Goal: Task Accomplishment & Management: Manage account settings

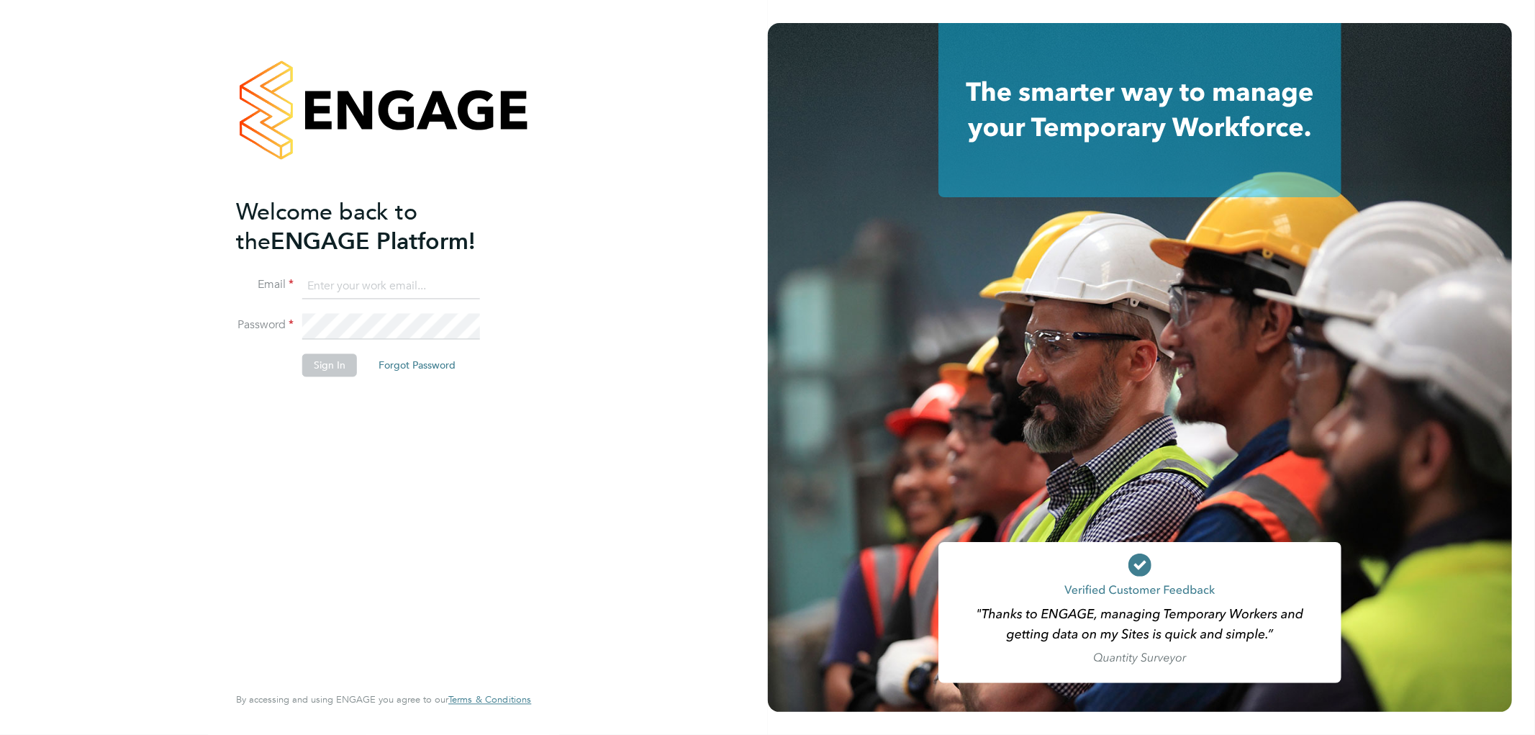
type input "j.crawley@oandb.co.uk"
click at [328, 354] on button "Sign In" at bounding box center [329, 365] width 55 height 23
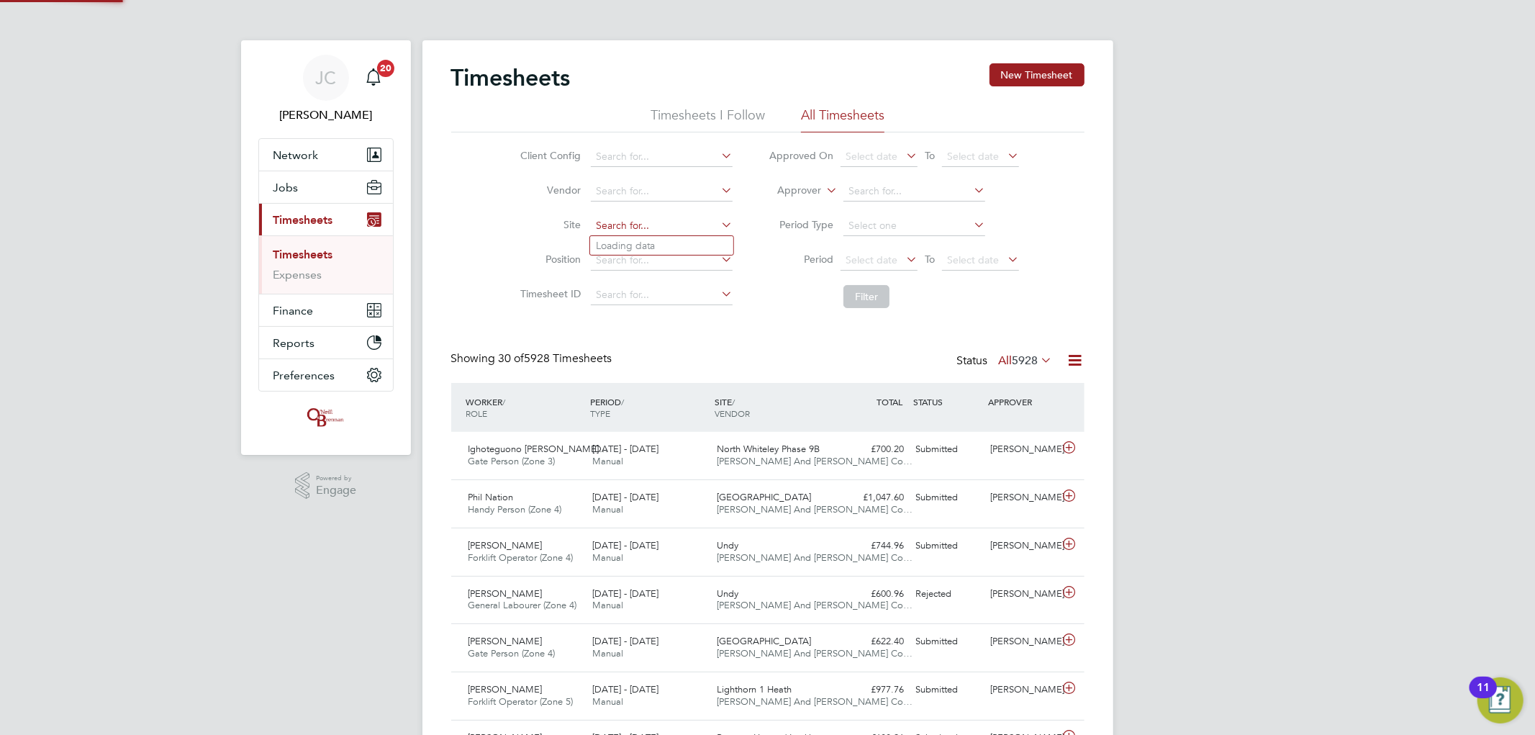
click at [679, 220] on input at bounding box center [662, 226] width 142 height 20
click at [658, 236] on li "Undy" at bounding box center [661, 245] width 143 height 19
type input "Undy"
click at [860, 296] on button "Filter" at bounding box center [866, 296] width 46 height 23
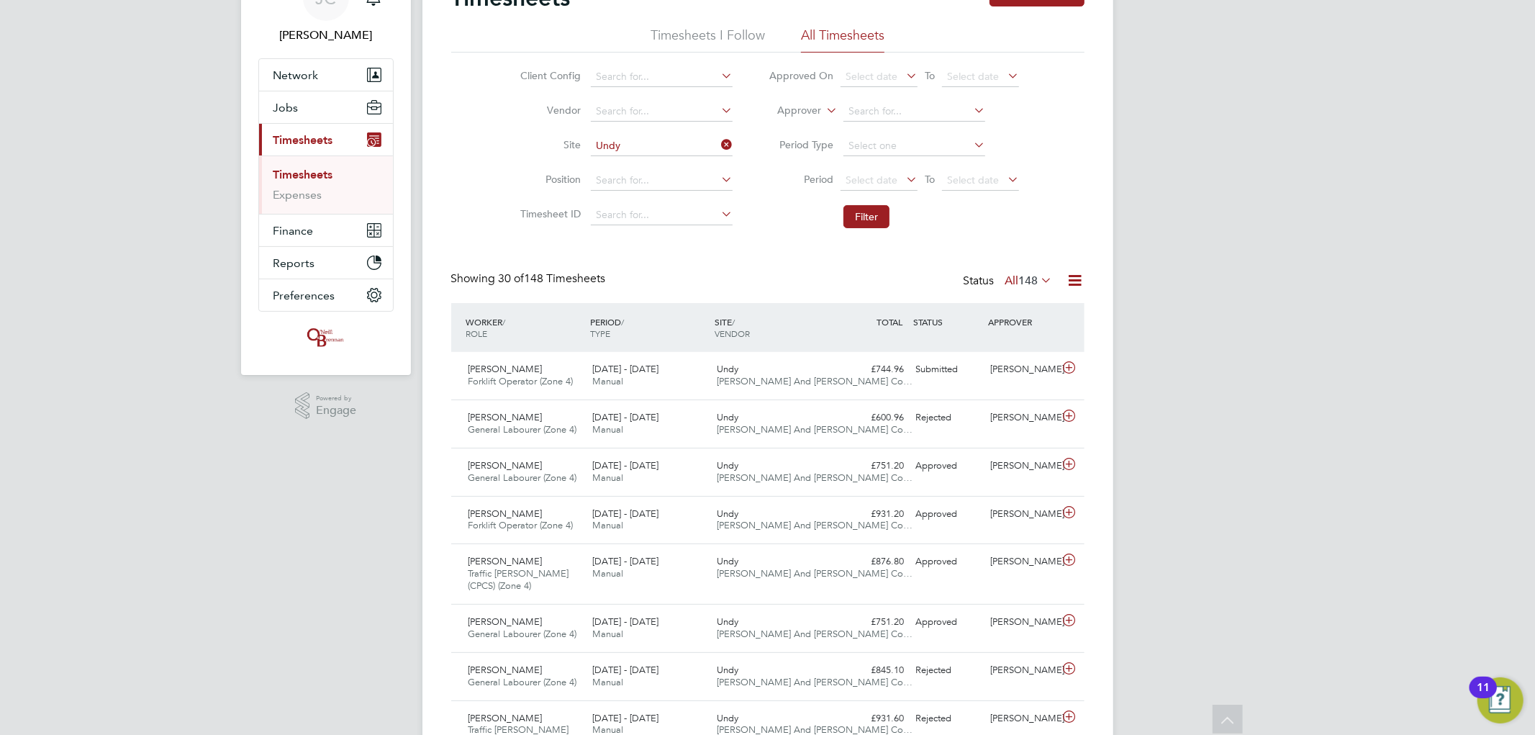
click at [1069, 362] on icon at bounding box center [1069, 368] width 18 height 12
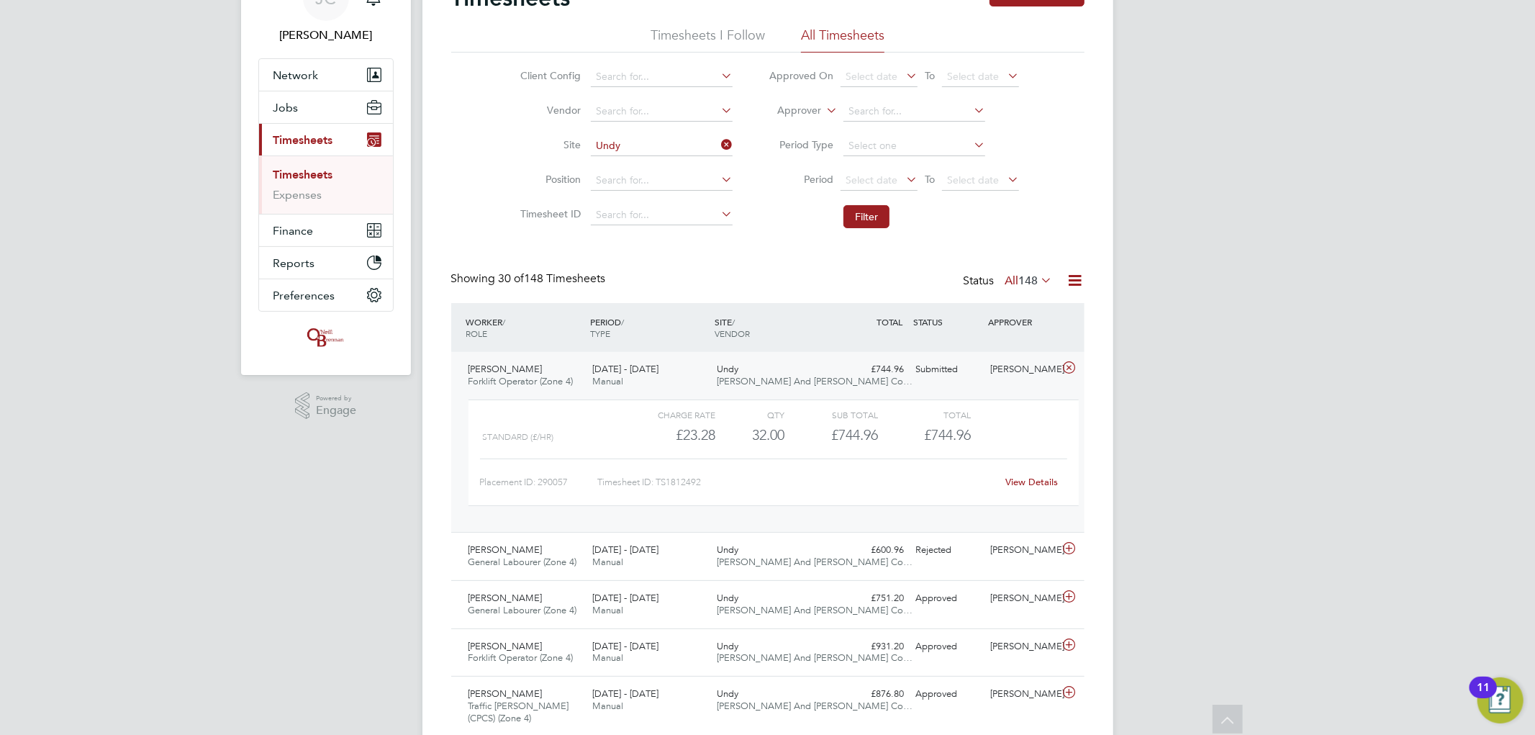
click at [1039, 492] on div "View Details" at bounding box center [1032, 482] width 71 height 23
click at [1056, 490] on div "View Details" at bounding box center [1032, 482] width 71 height 23
click at [1033, 487] on div "View Details" at bounding box center [1032, 482] width 71 height 23
click at [1034, 476] on link "View Details" at bounding box center [1031, 482] width 53 height 12
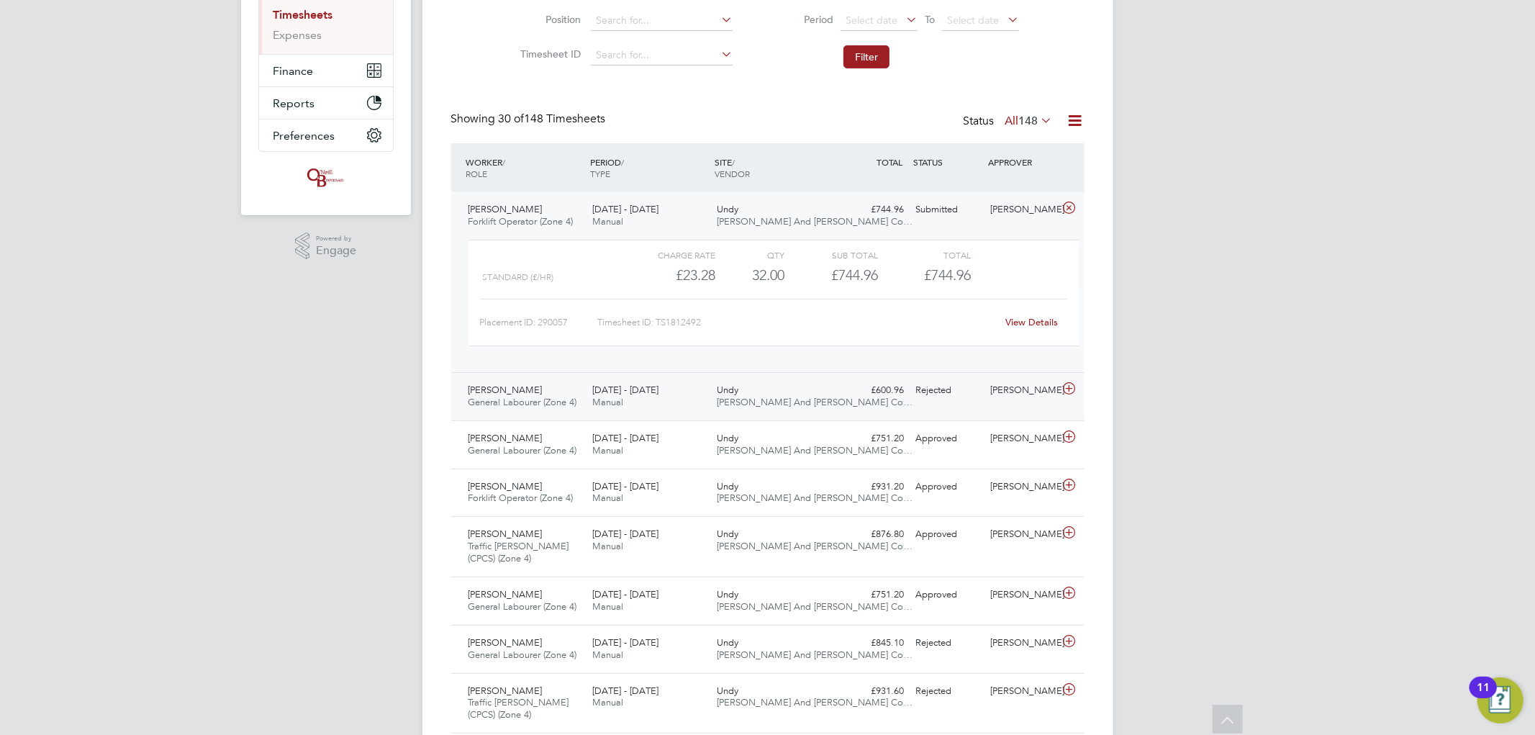
drag, startPoint x: 1065, startPoint y: 396, endPoint x: 1061, endPoint y: 407, distance: 12.1
click at [1065, 394] on icon at bounding box center [1069, 389] width 18 height 12
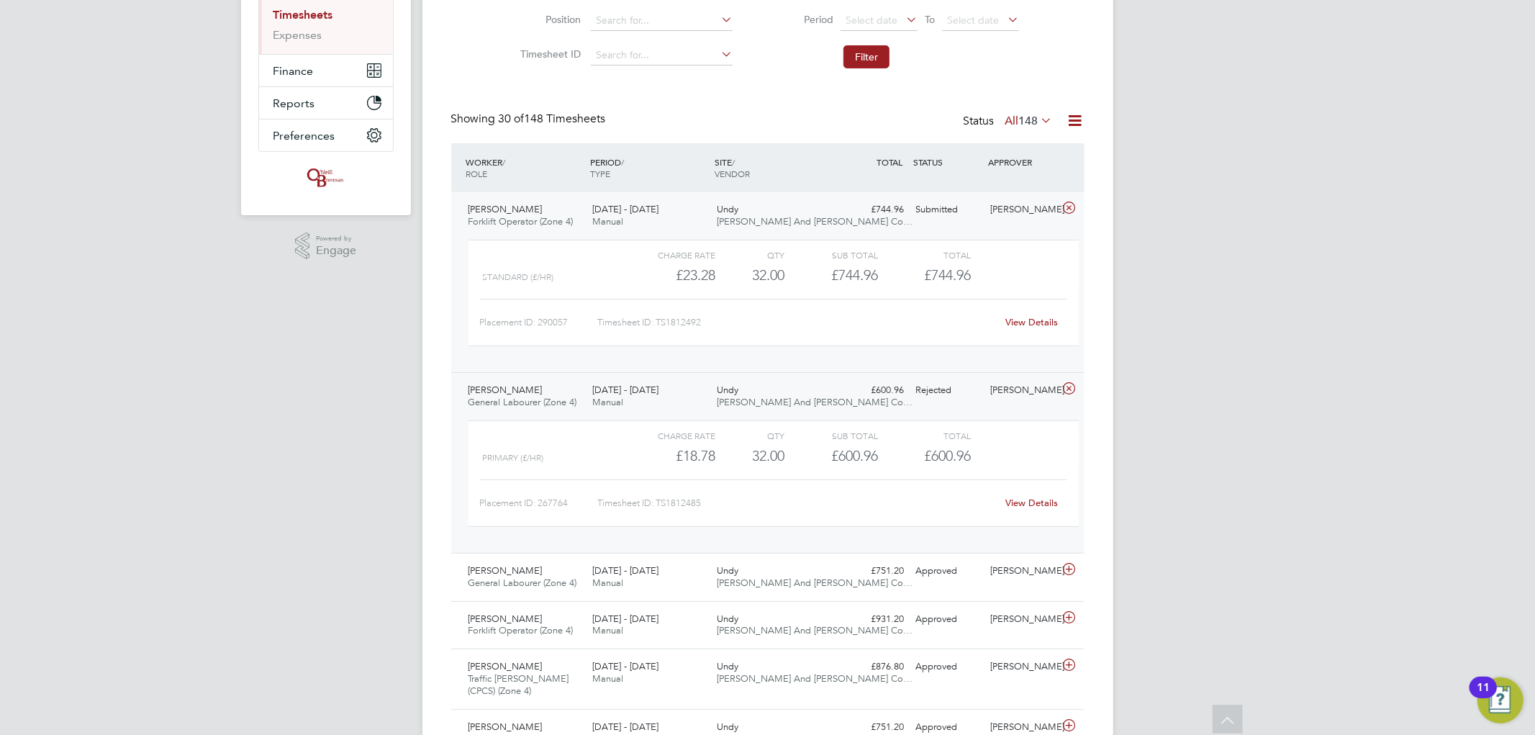
click at [1041, 495] on div "View Details" at bounding box center [1032, 502] width 71 height 23
click at [1040, 491] on div "View Details" at bounding box center [1032, 502] width 71 height 23
click at [1040, 502] on link "View Details" at bounding box center [1031, 502] width 53 height 12
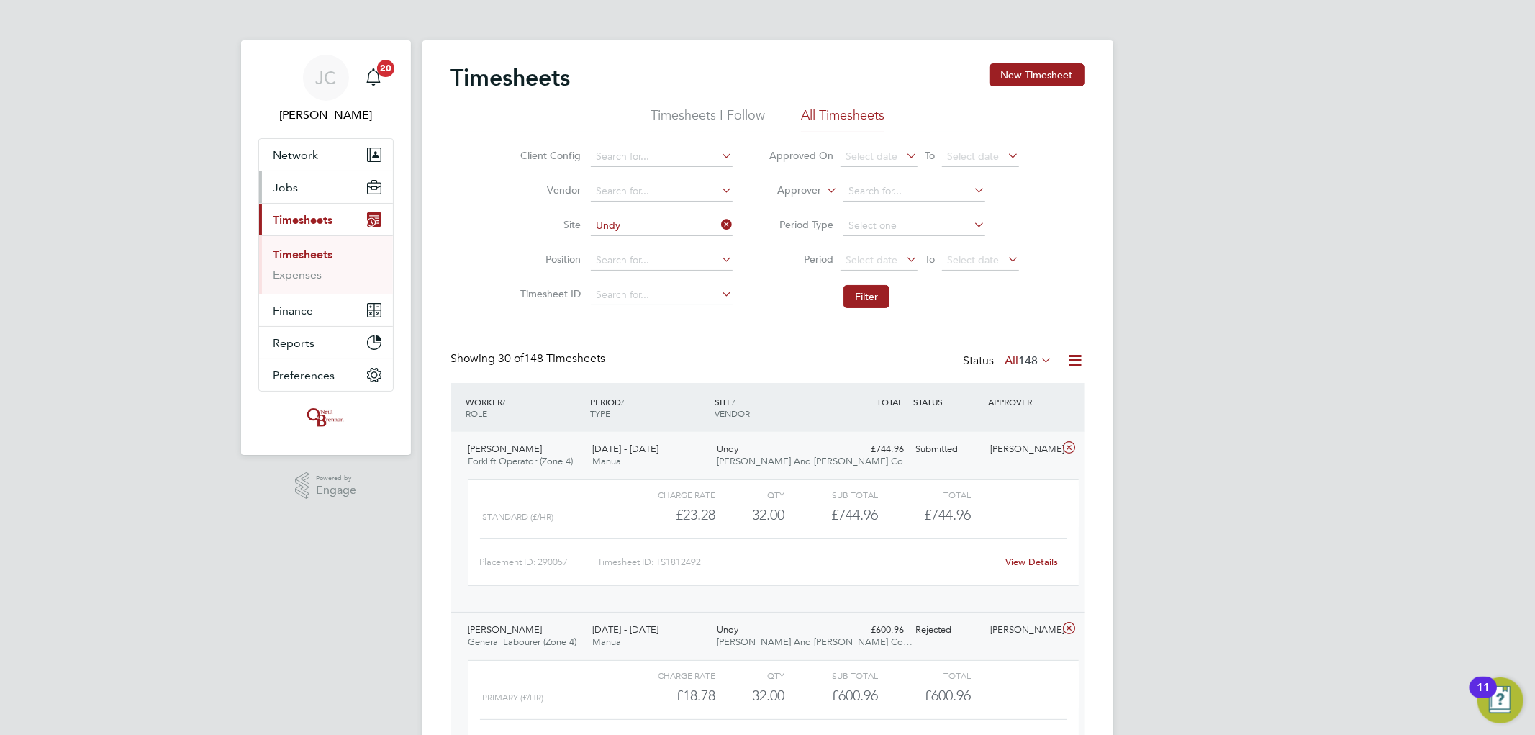
click at [319, 189] on button "Jobs" at bounding box center [326, 187] width 134 height 32
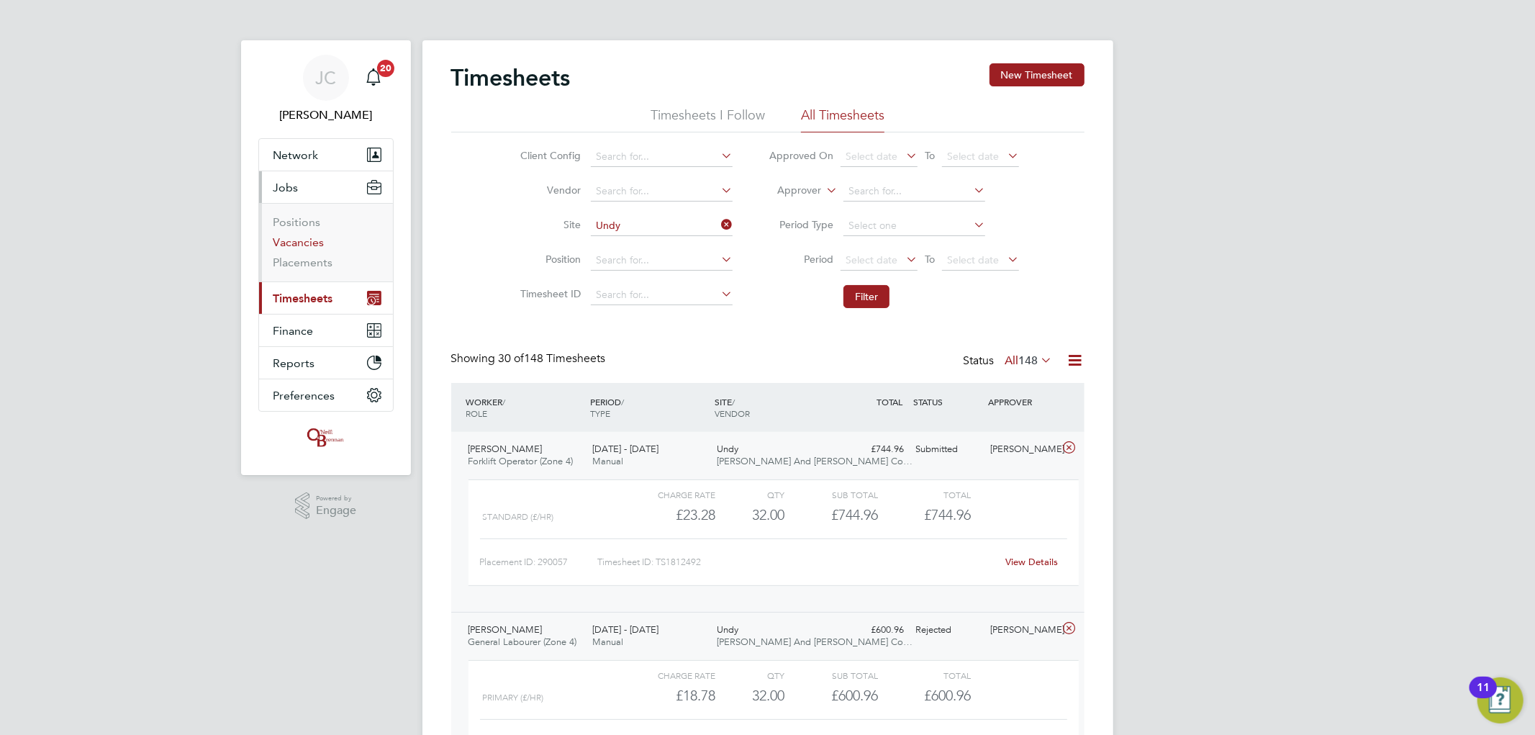
click at [306, 242] on link "Vacancies" at bounding box center [298, 242] width 51 height 14
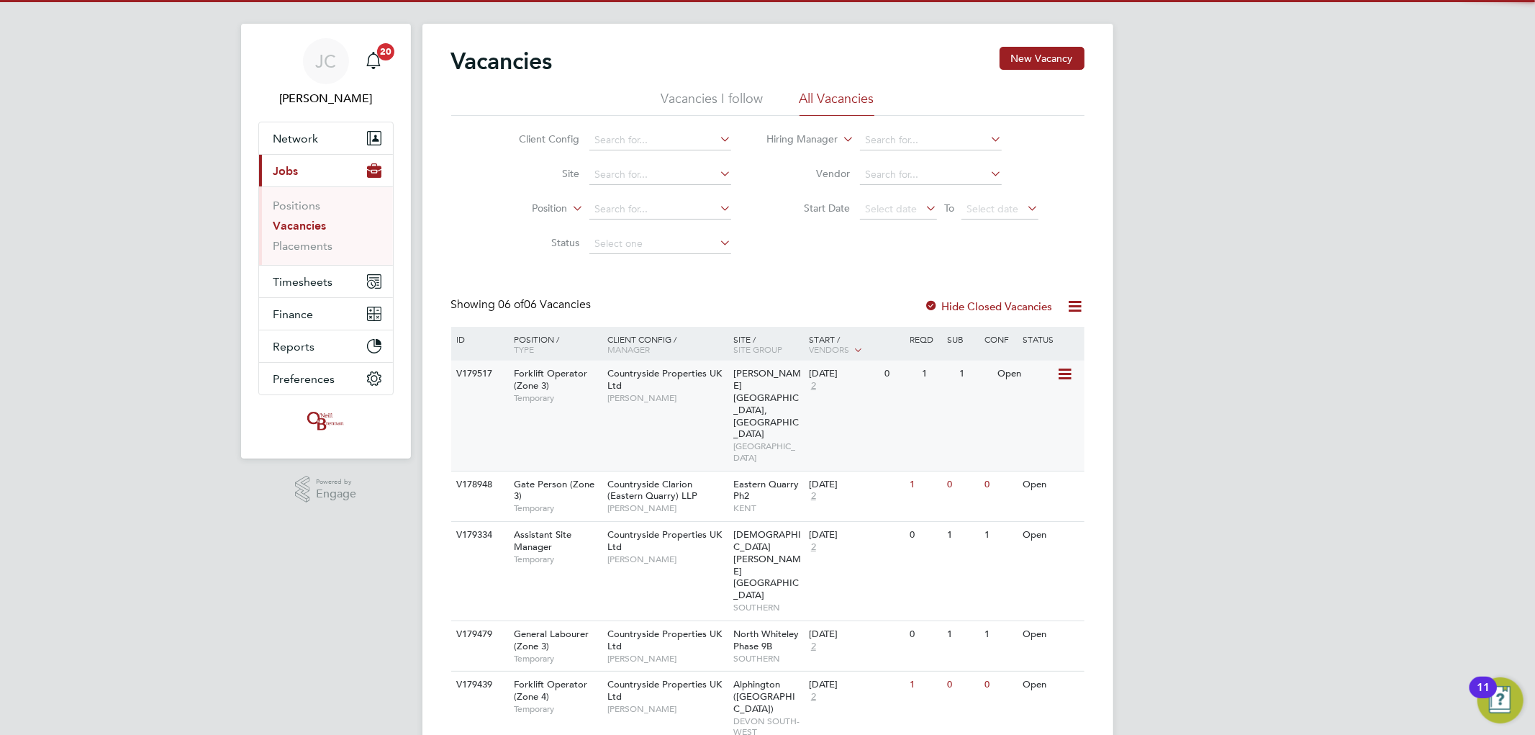
scroll to position [22, 0]
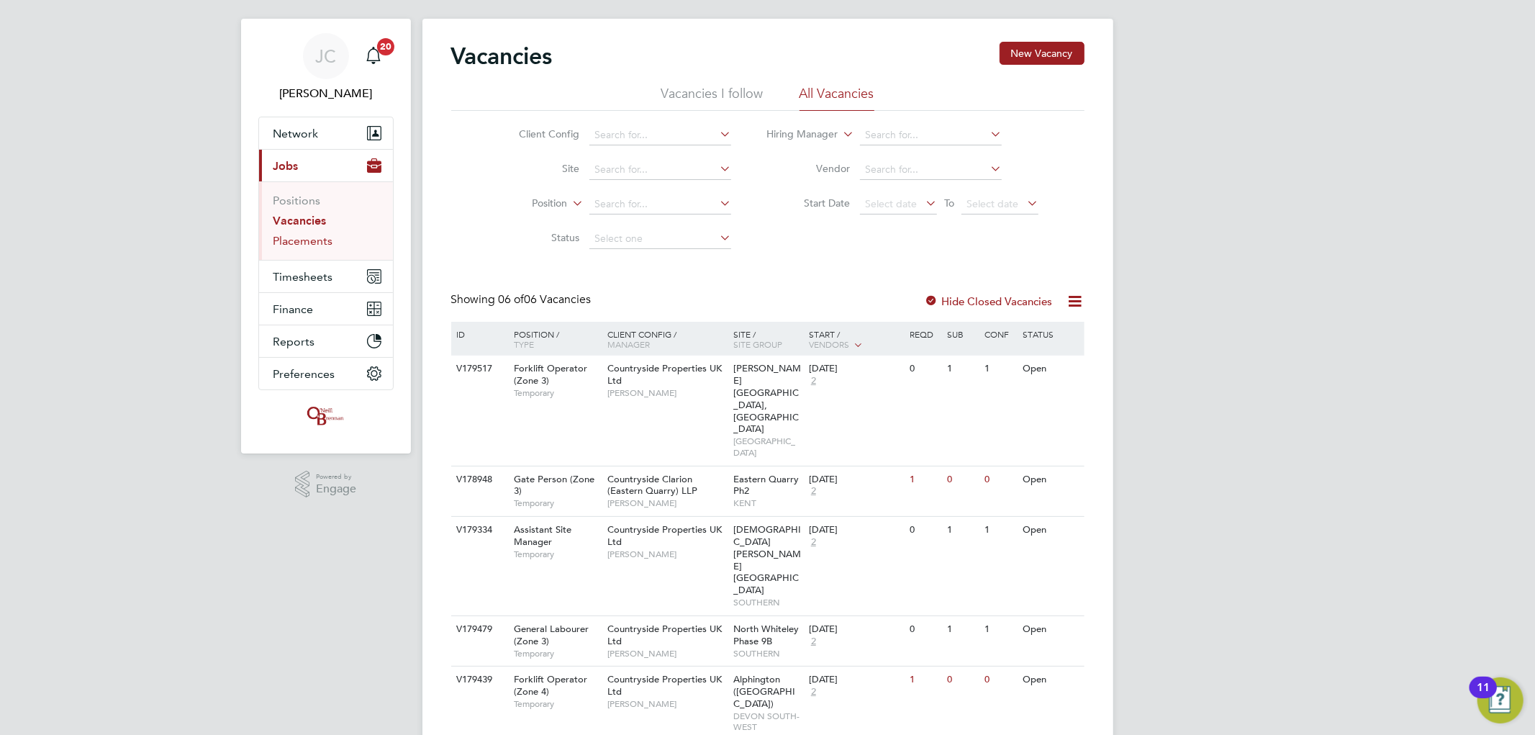
click at [307, 240] on link "Placements" at bounding box center [303, 241] width 60 height 14
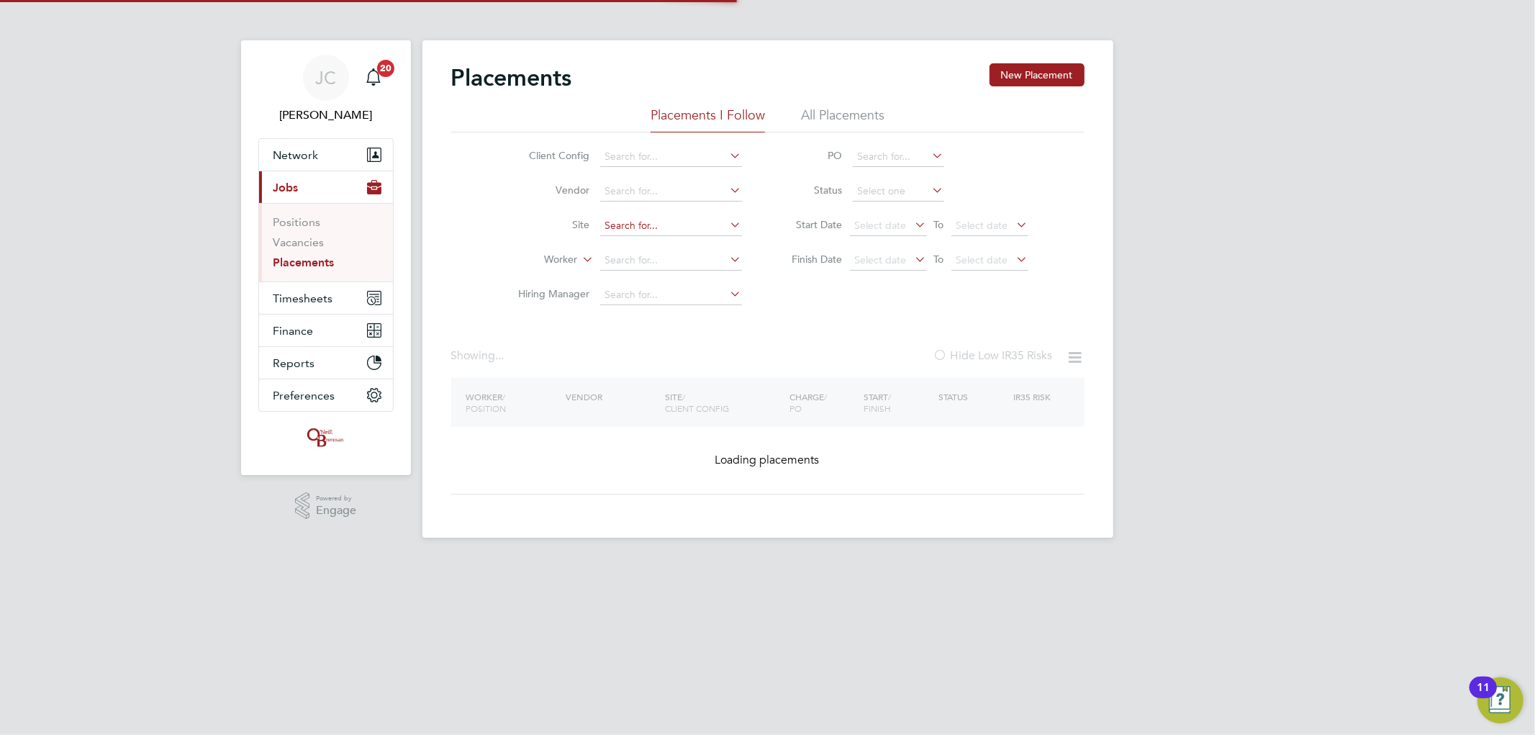
click at [620, 213] on li "Site" at bounding box center [624, 226] width 271 height 35
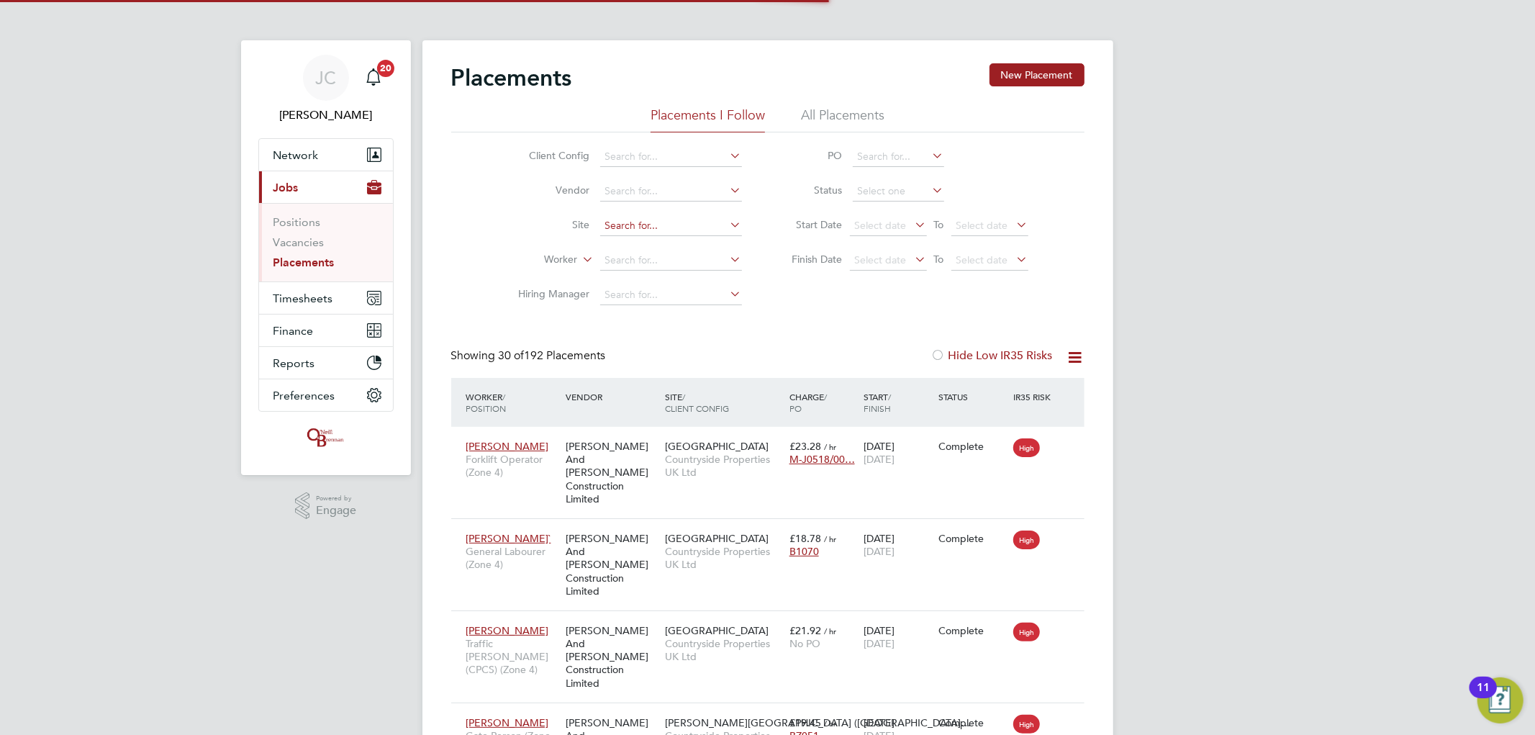
scroll to position [54, 125]
click at [620, 226] on input at bounding box center [671, 226] width 142 height 20
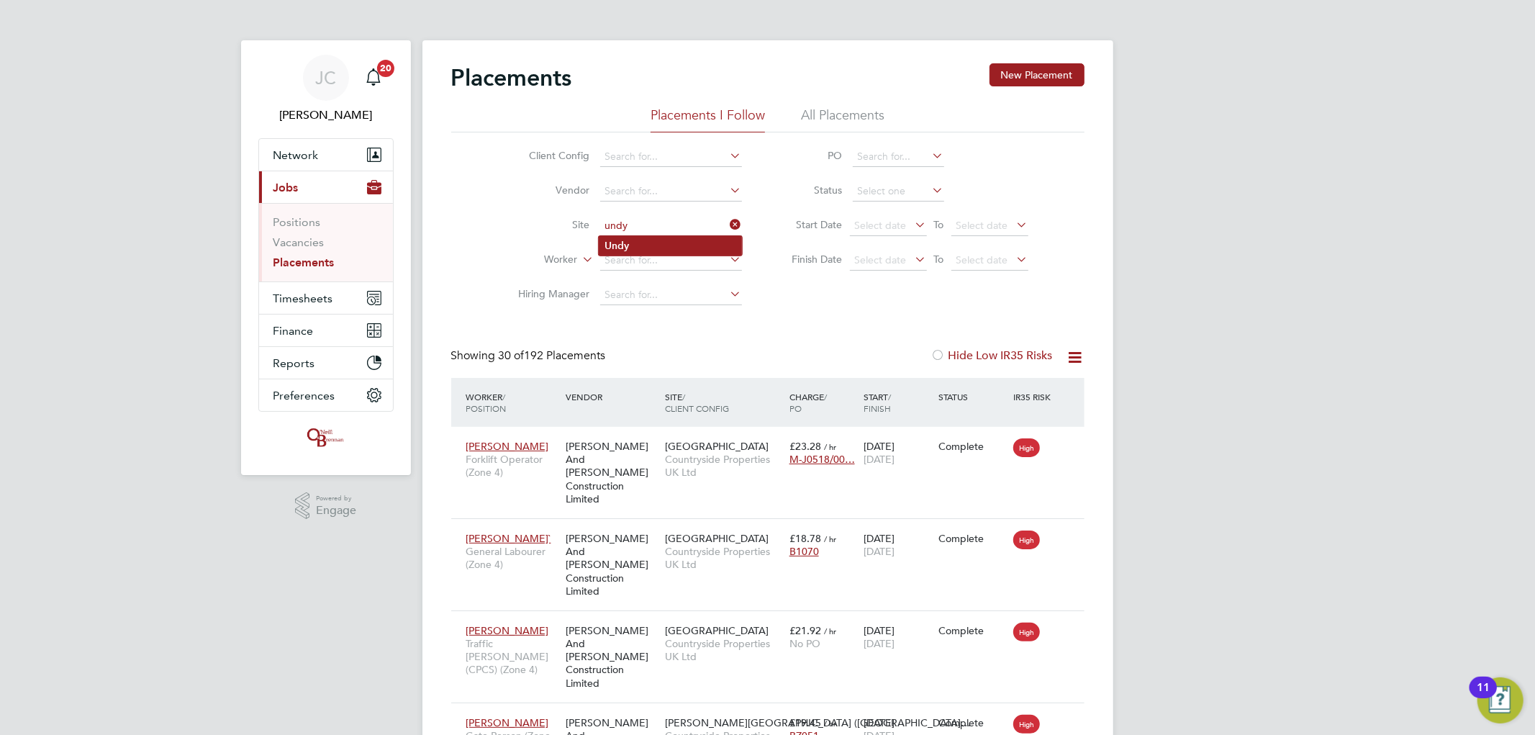
type input "Undy"
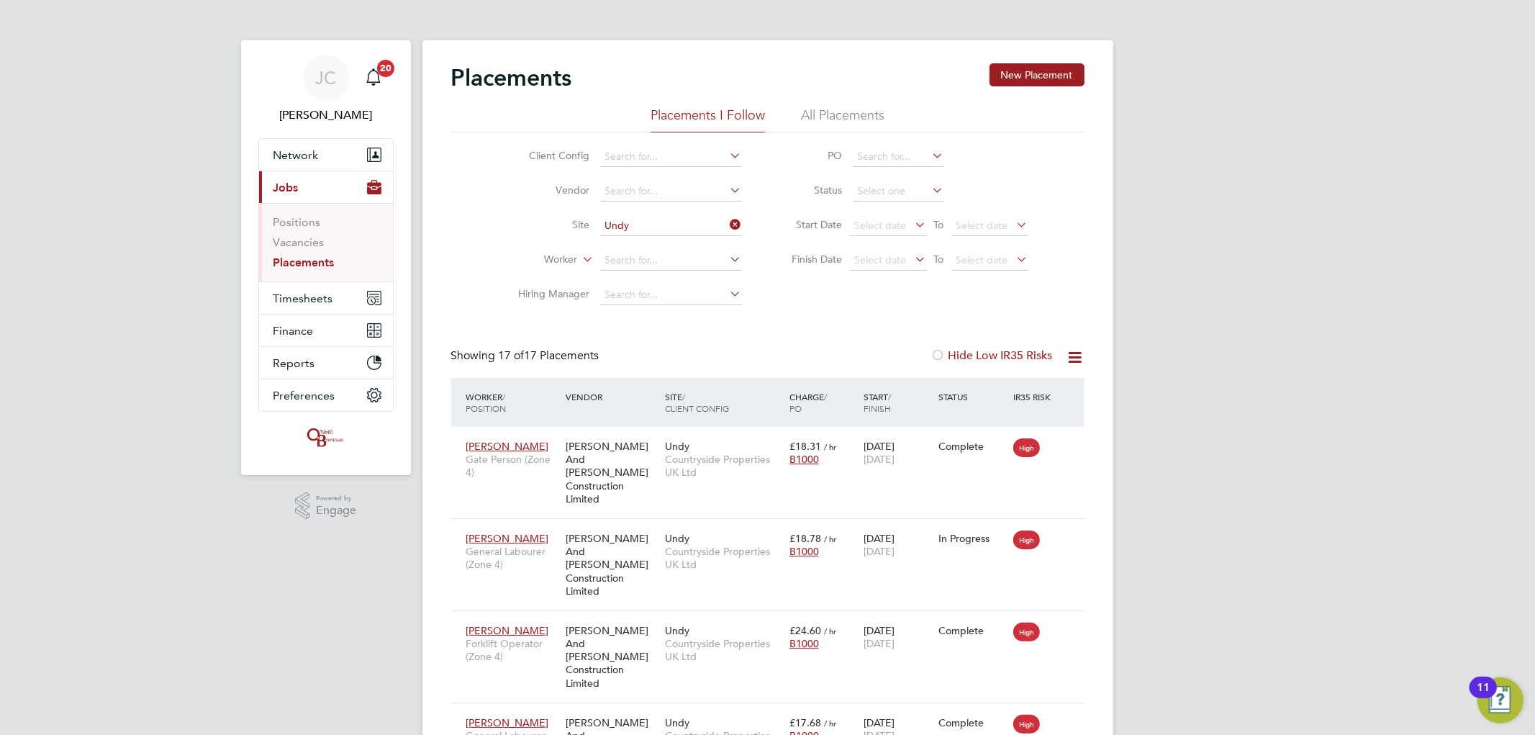
click at [370, 77] on icon "Main navigation" at bounding box center [373, 76] width 17 height 17
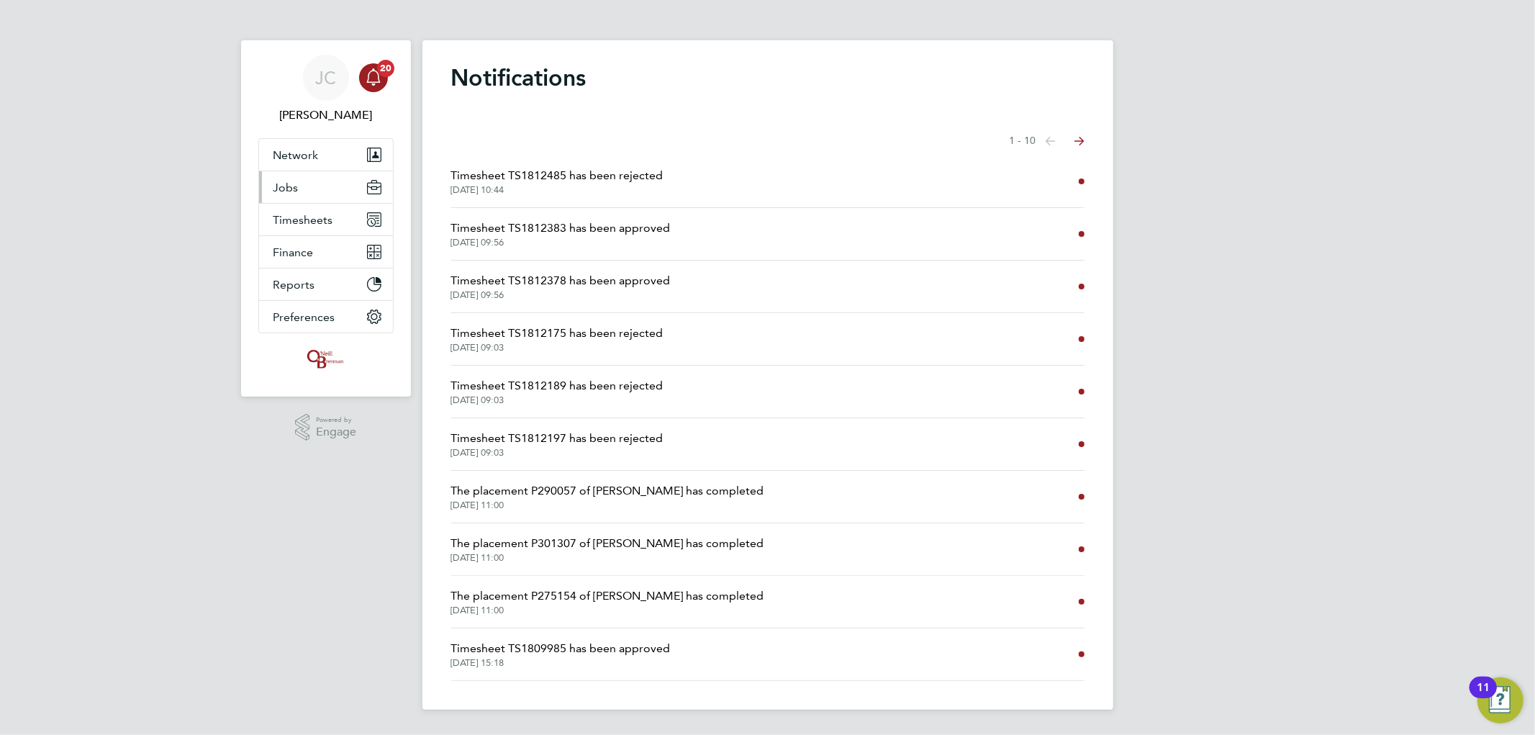
click at [327, 183] on button "Jobs" at bounding box center [326, 187] width 134 height 32
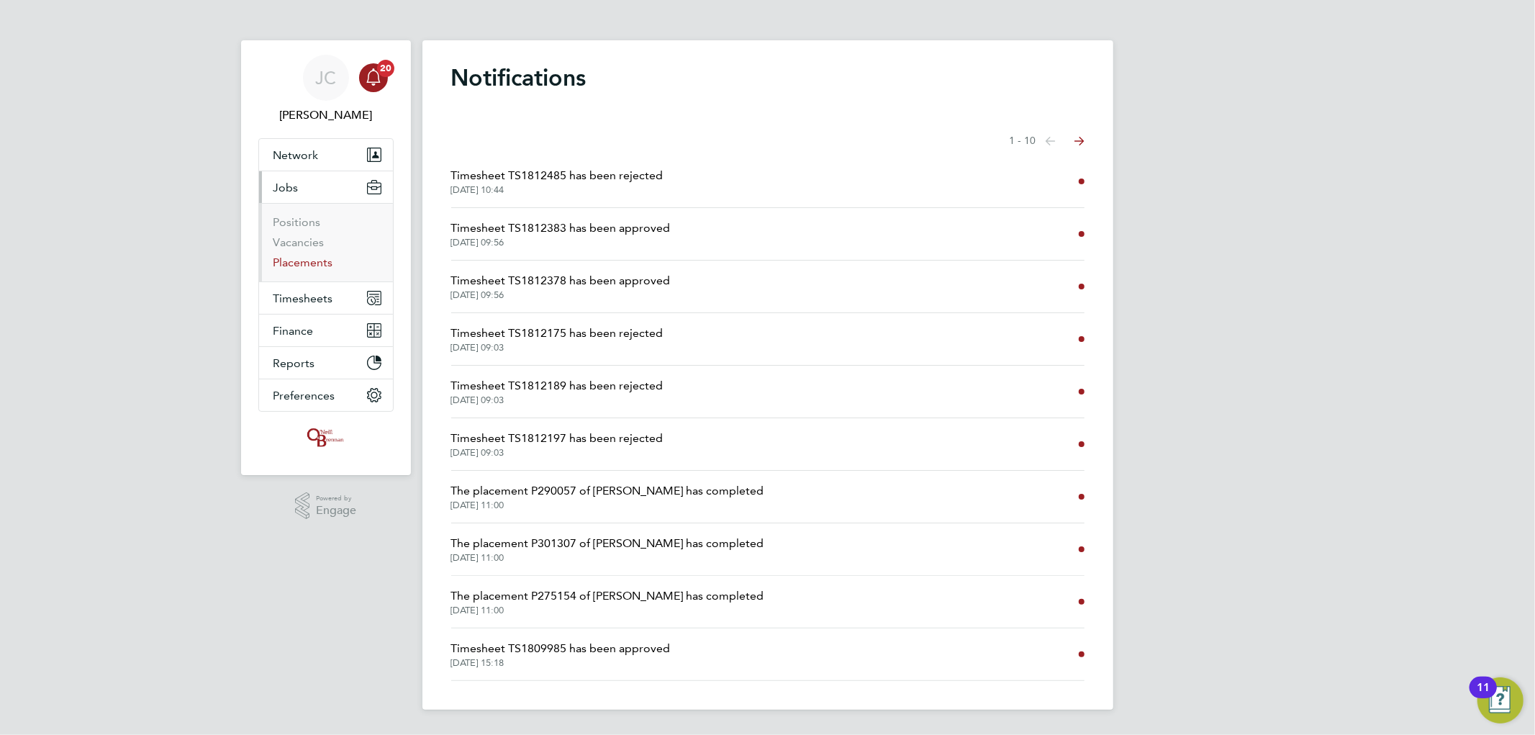
click at [312, 258] on link "Placements" at bounding box center [303, 262] width 60 height 14
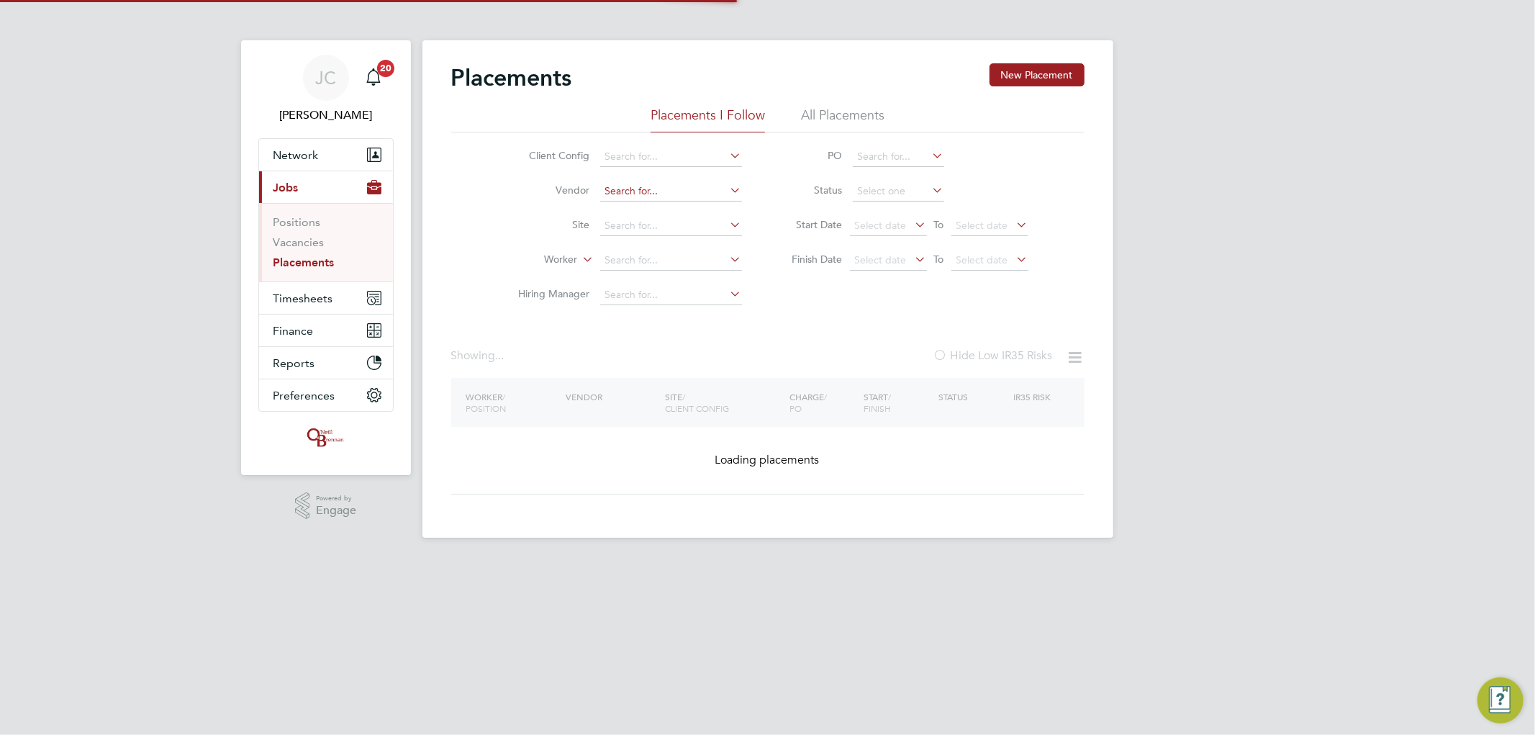
click at [638, 199] on input at bounding box center [671, 191] width 142 height 20
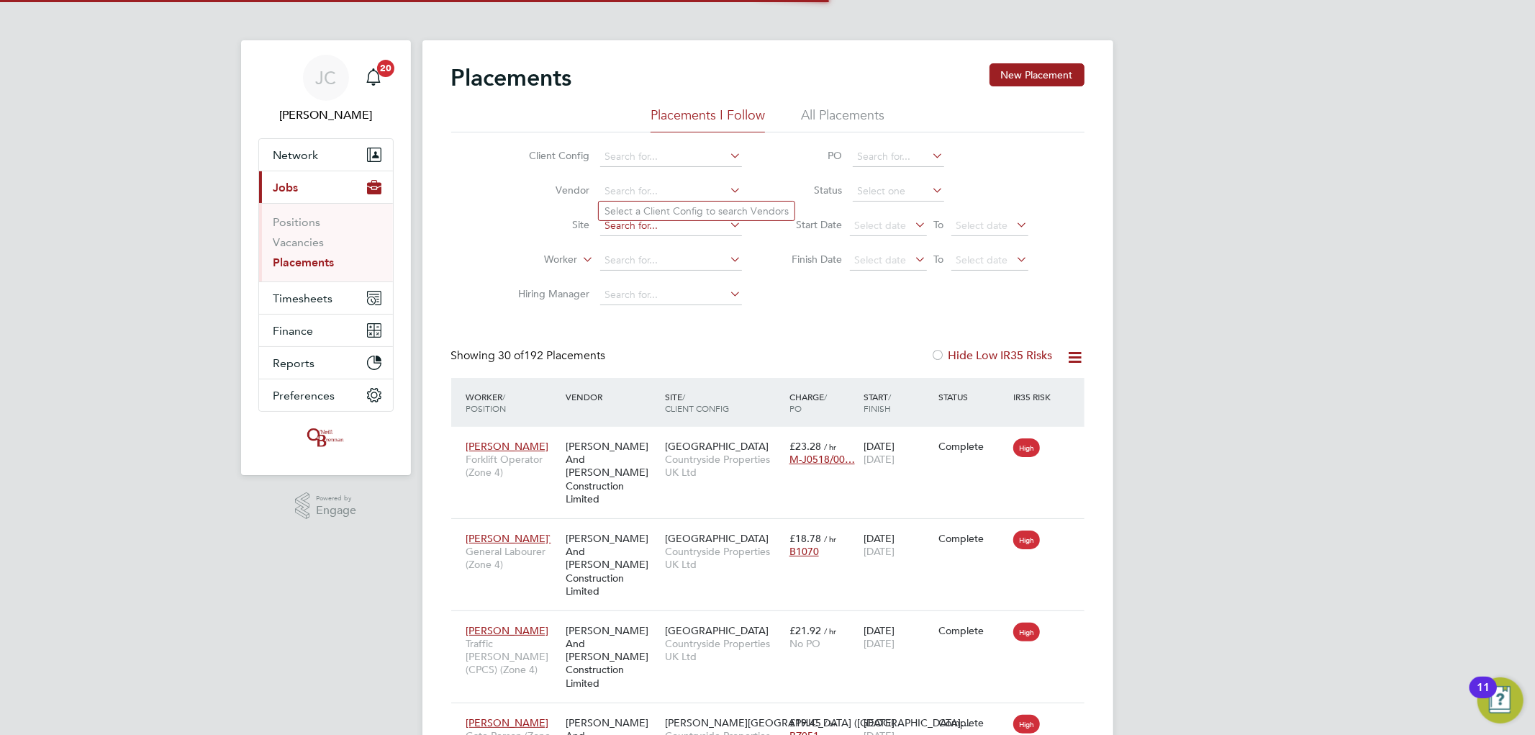
click at [635, 233] on input at bounding box center [671, 226] width 142 height 20
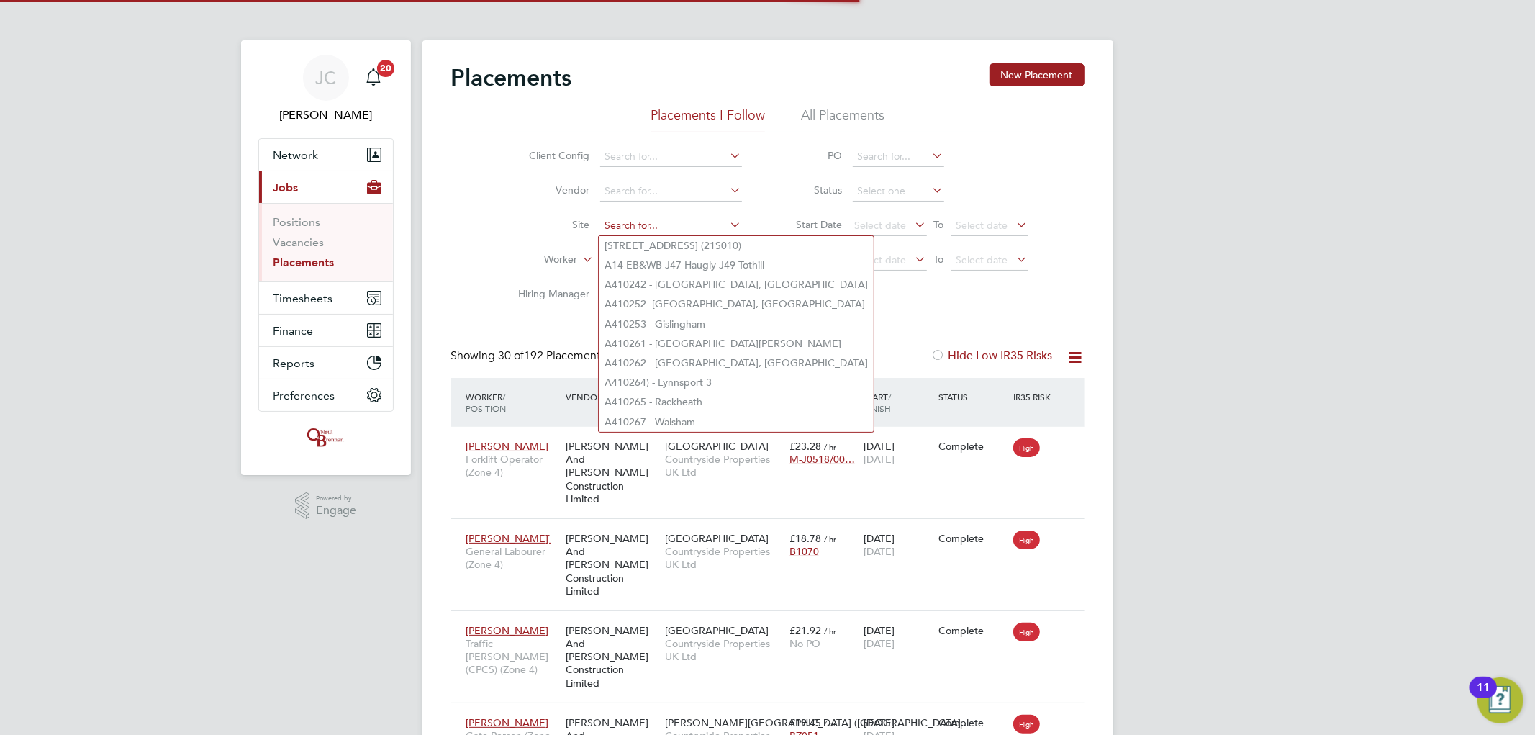
scroll to position [54, 125]
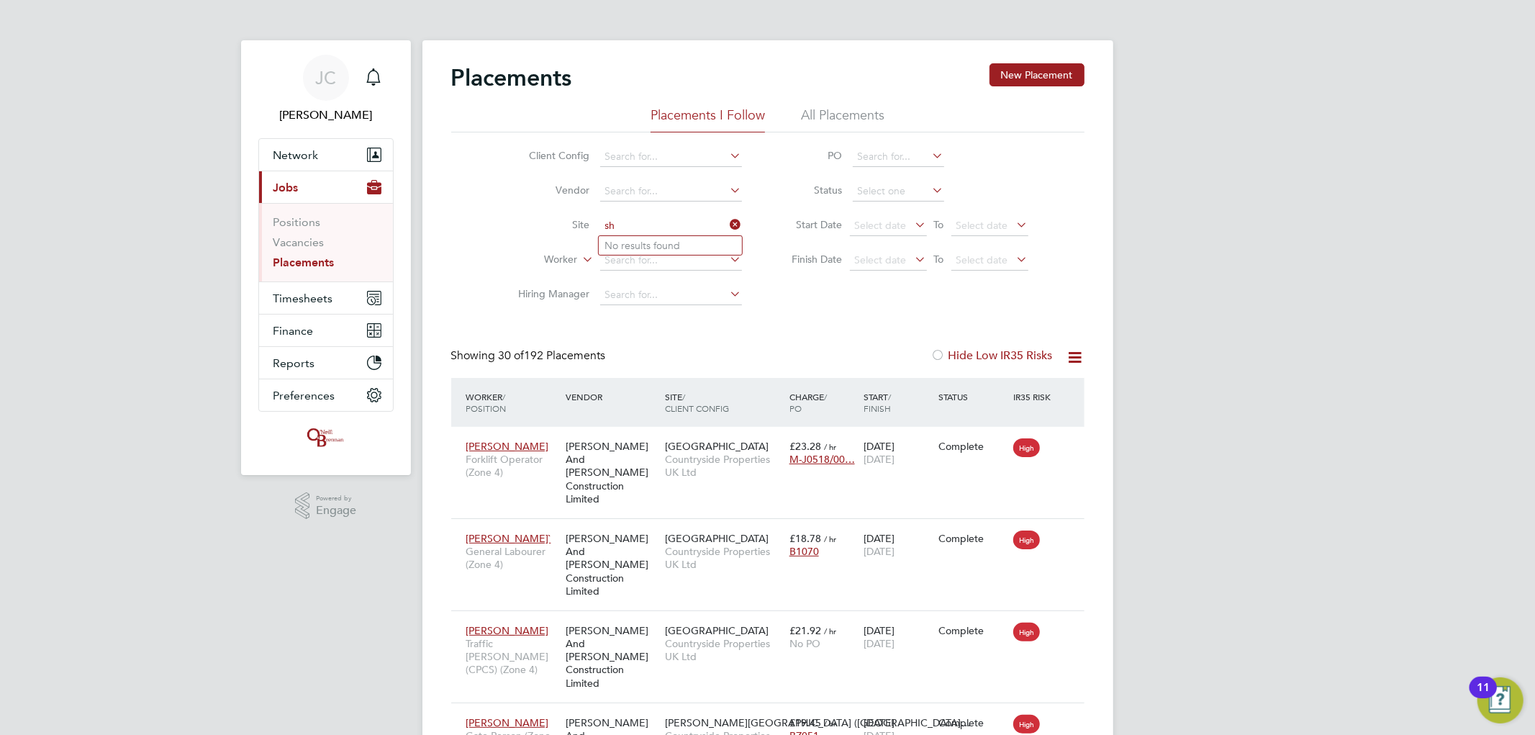
type input "s"
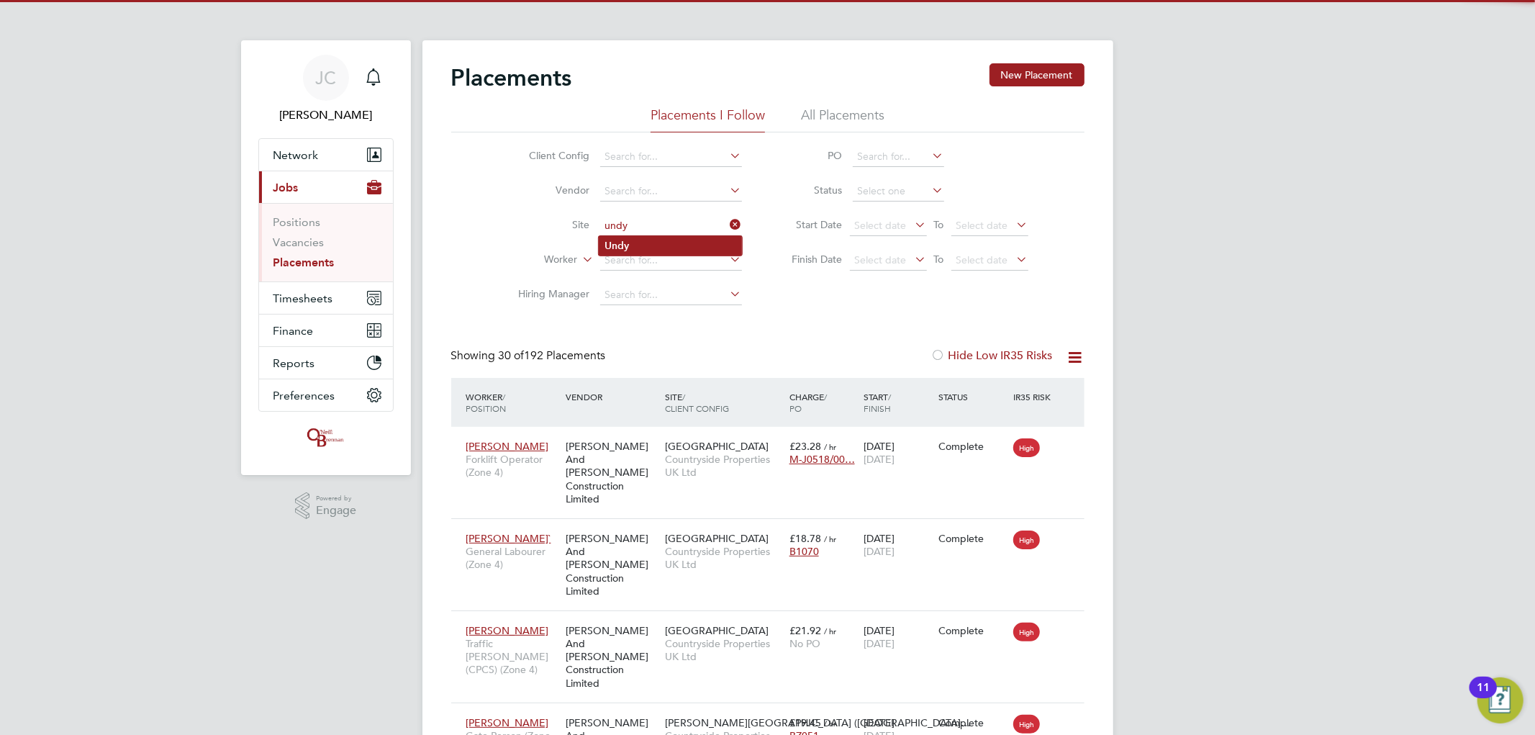
click at [638, 239] on li "Undy" at bounding box center [670, 245] width 143 height 19
type input "Undy"
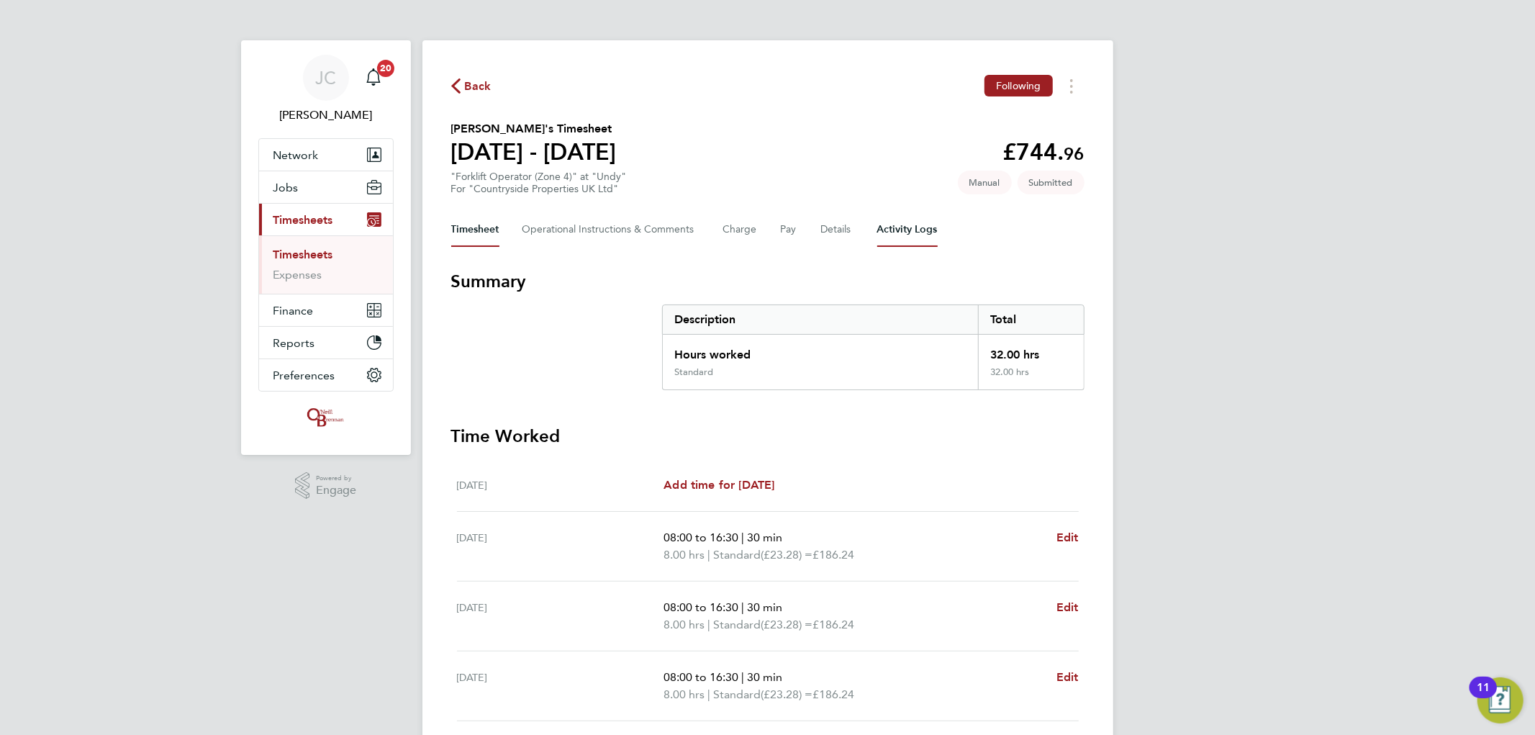
drag, startPoint x: 880, startPoint y: 232, endPoint x: 861, endPoint y: 235, distance: 19.1
click at [881, 233] on Logs-tab "Activity Logs" at bounding box center [907, 229] width 60 height 35
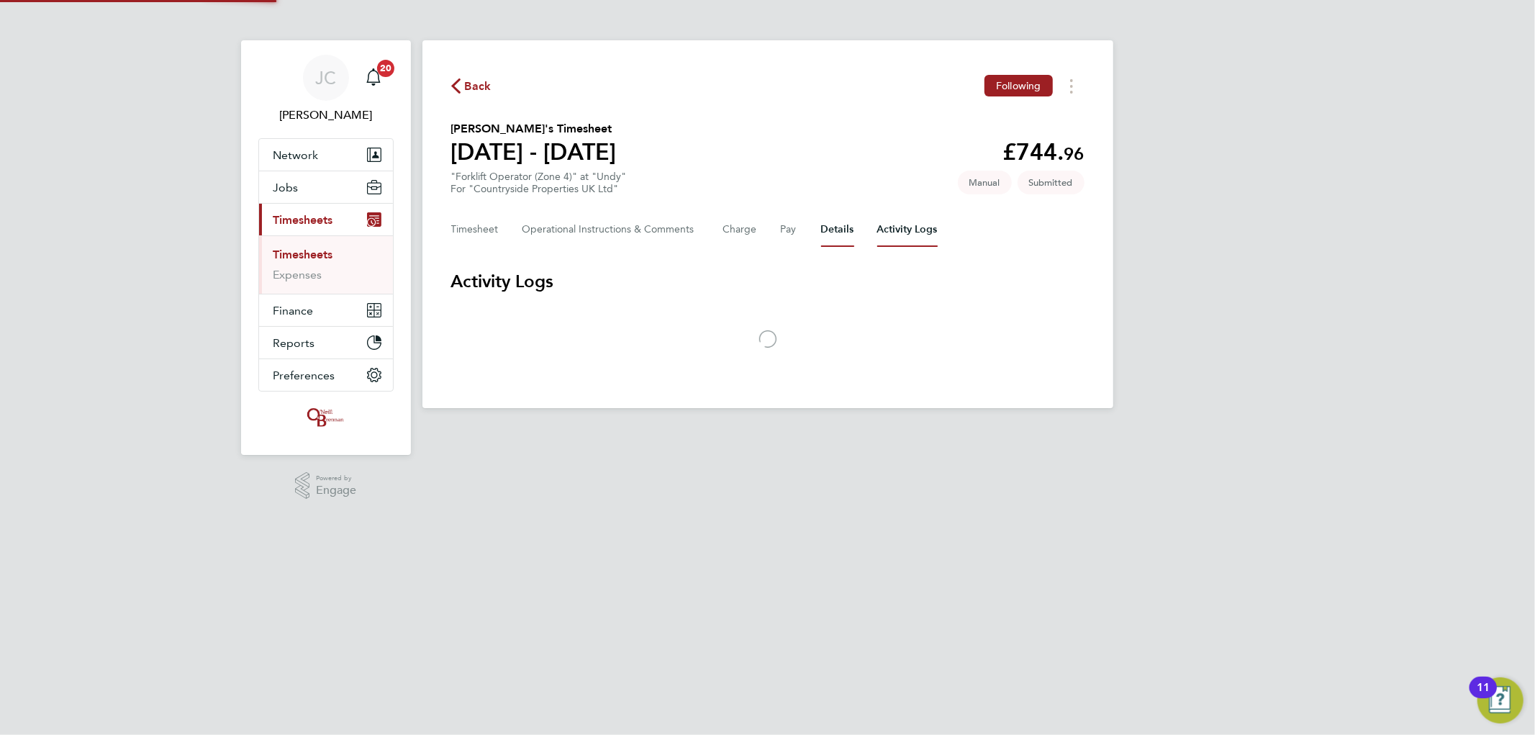
click at [843, 232] on button "Details" at bounding box center [837, 229] width 33 height 35
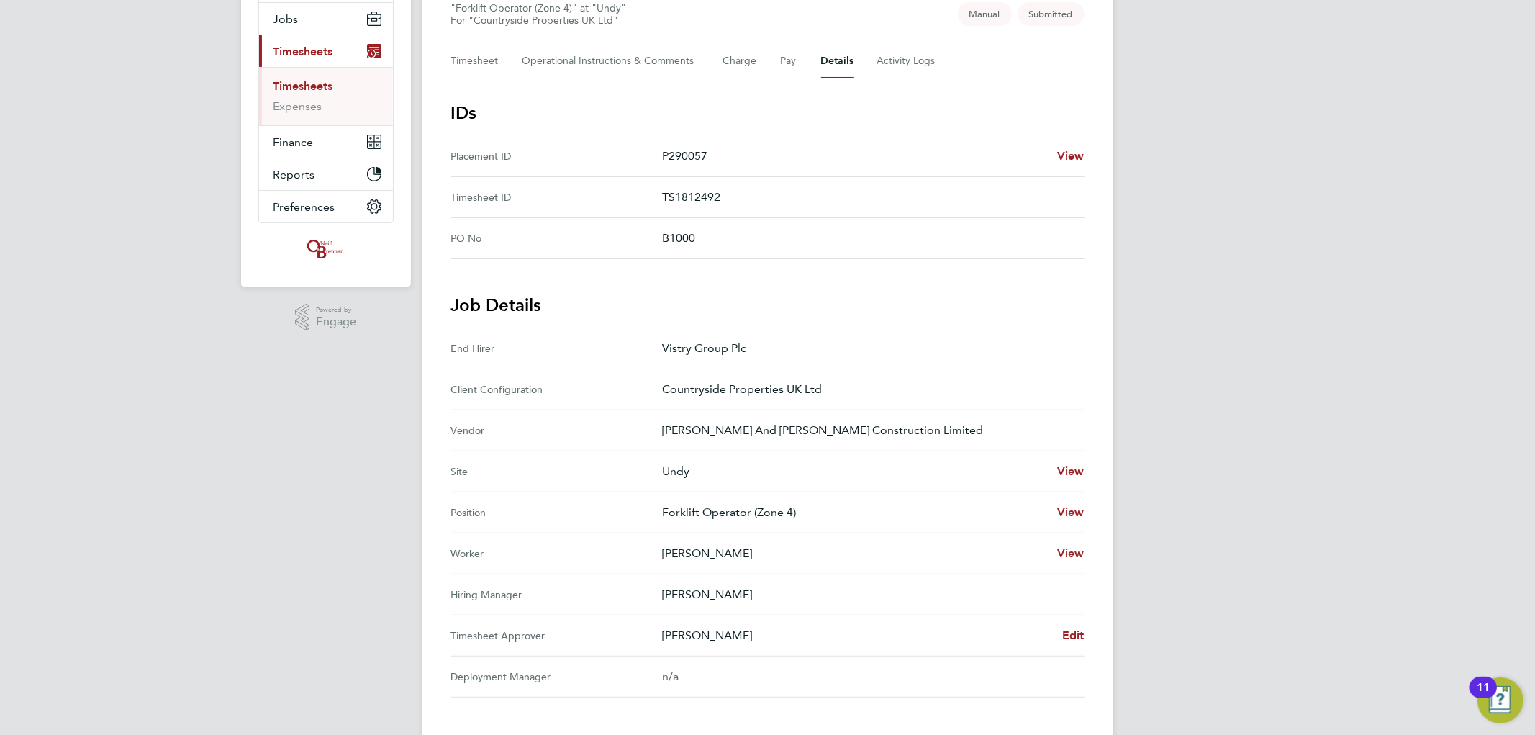
scroll to position [399, 0]
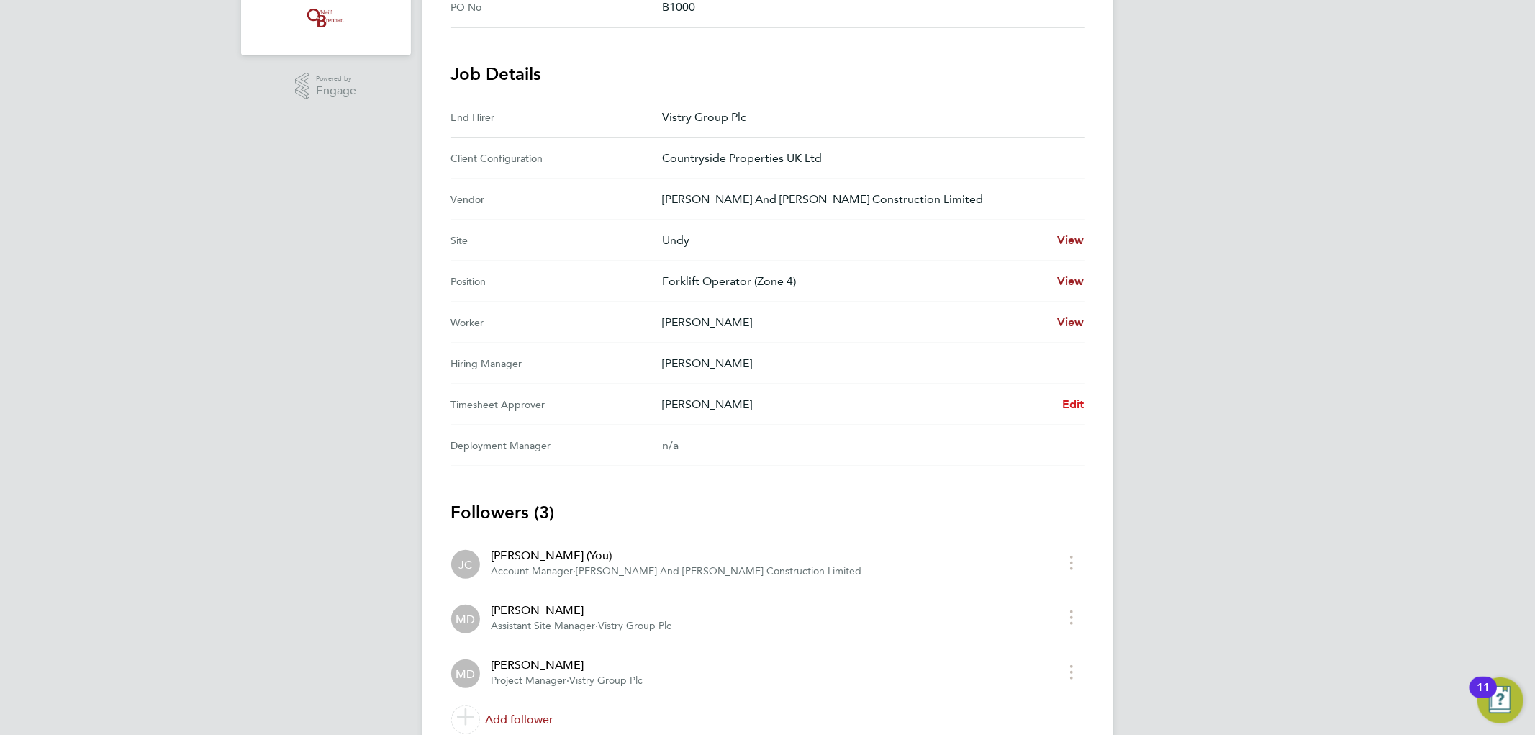
click at [1075, 404] on span "Edit" at bounding box center [1073, 404] width 22 height 14
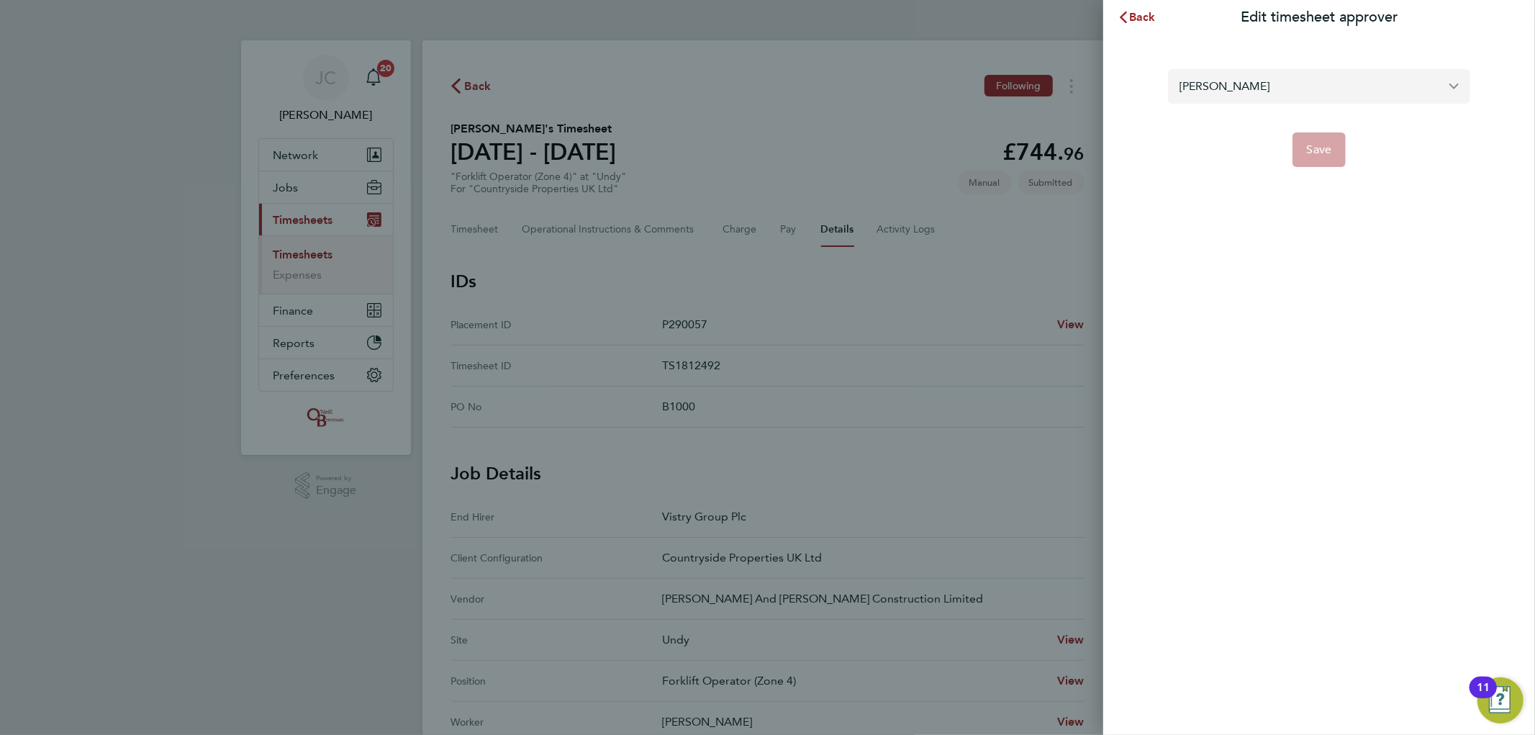
click at [1234, 96] on input "Mark Doyle" at bounding box center [1319, 86] width 302 height 34
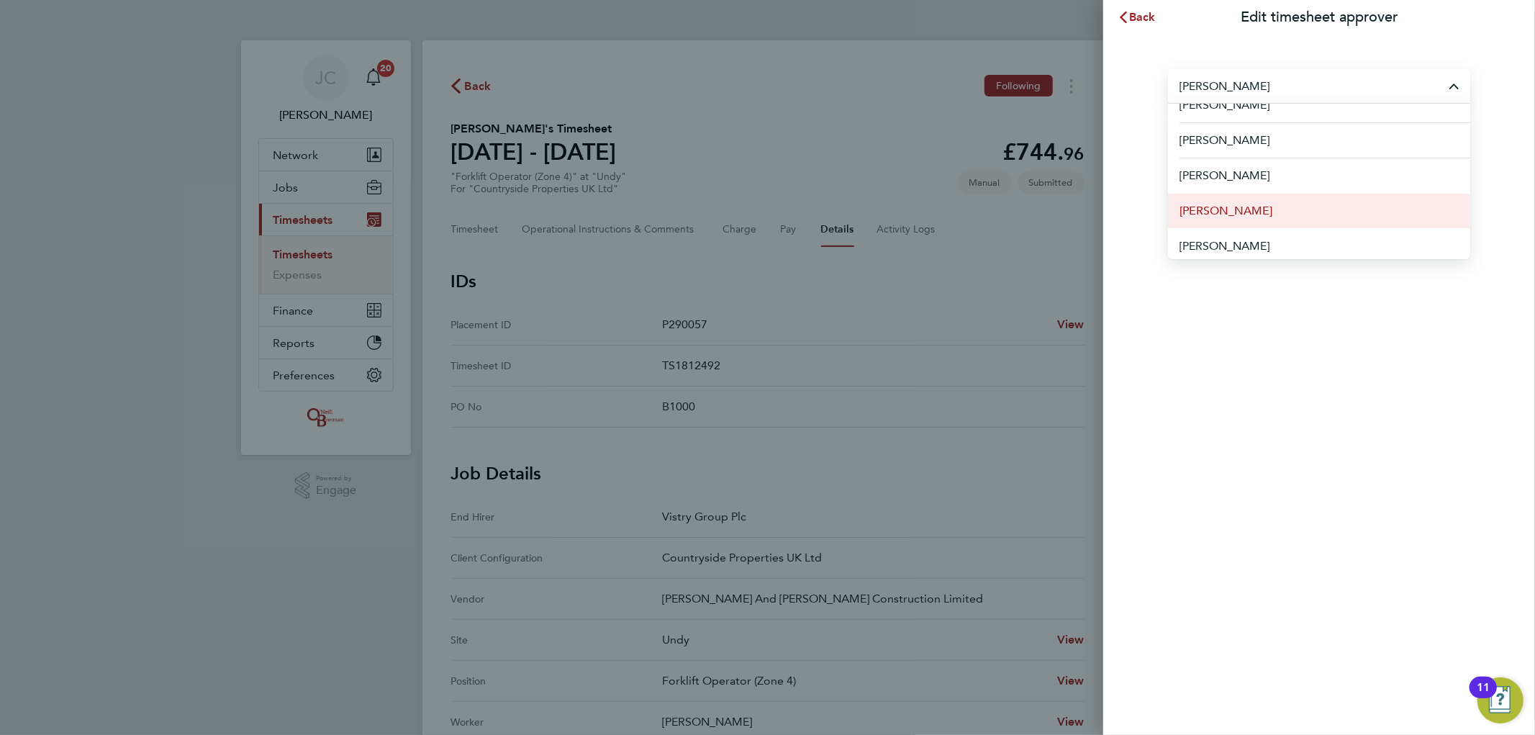
scroll to position [22, 0]
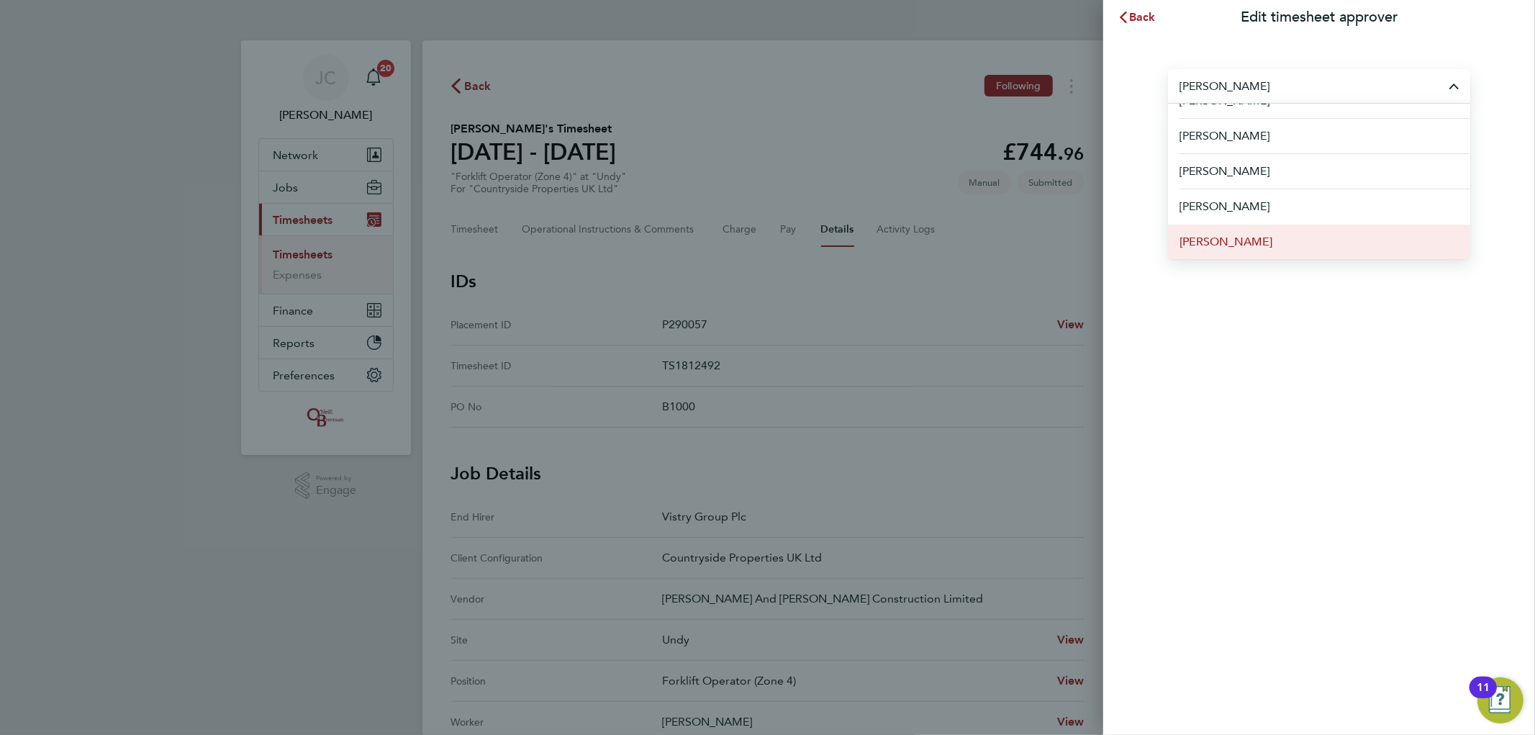
click at [1288, 224] on li "Nathan Turner" at bounding box center [1319, 241] width 302 height 35
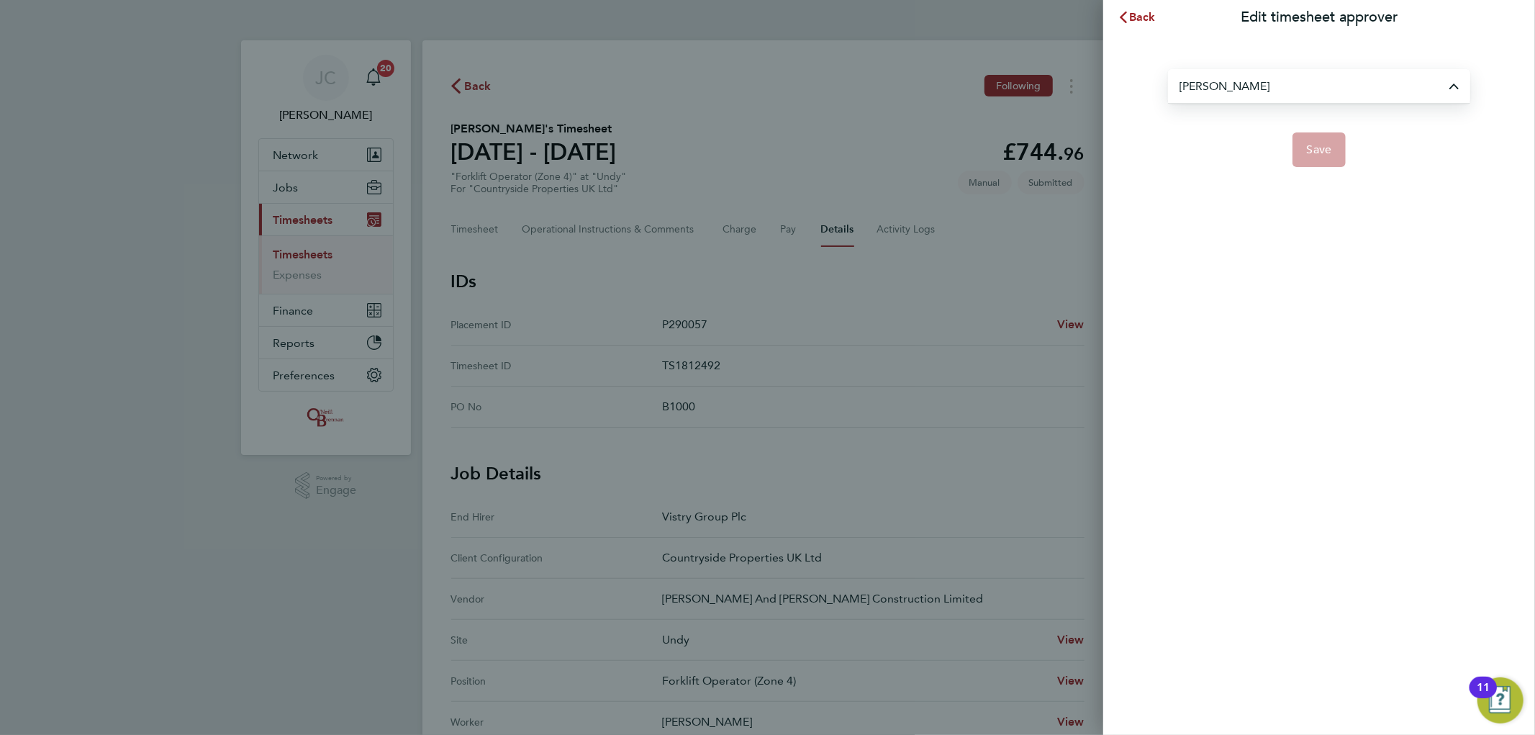
type input "Nathan Turner"
click at [1322, 149] on span "Save" at bounding box center [1319, 149] width 25 height 14
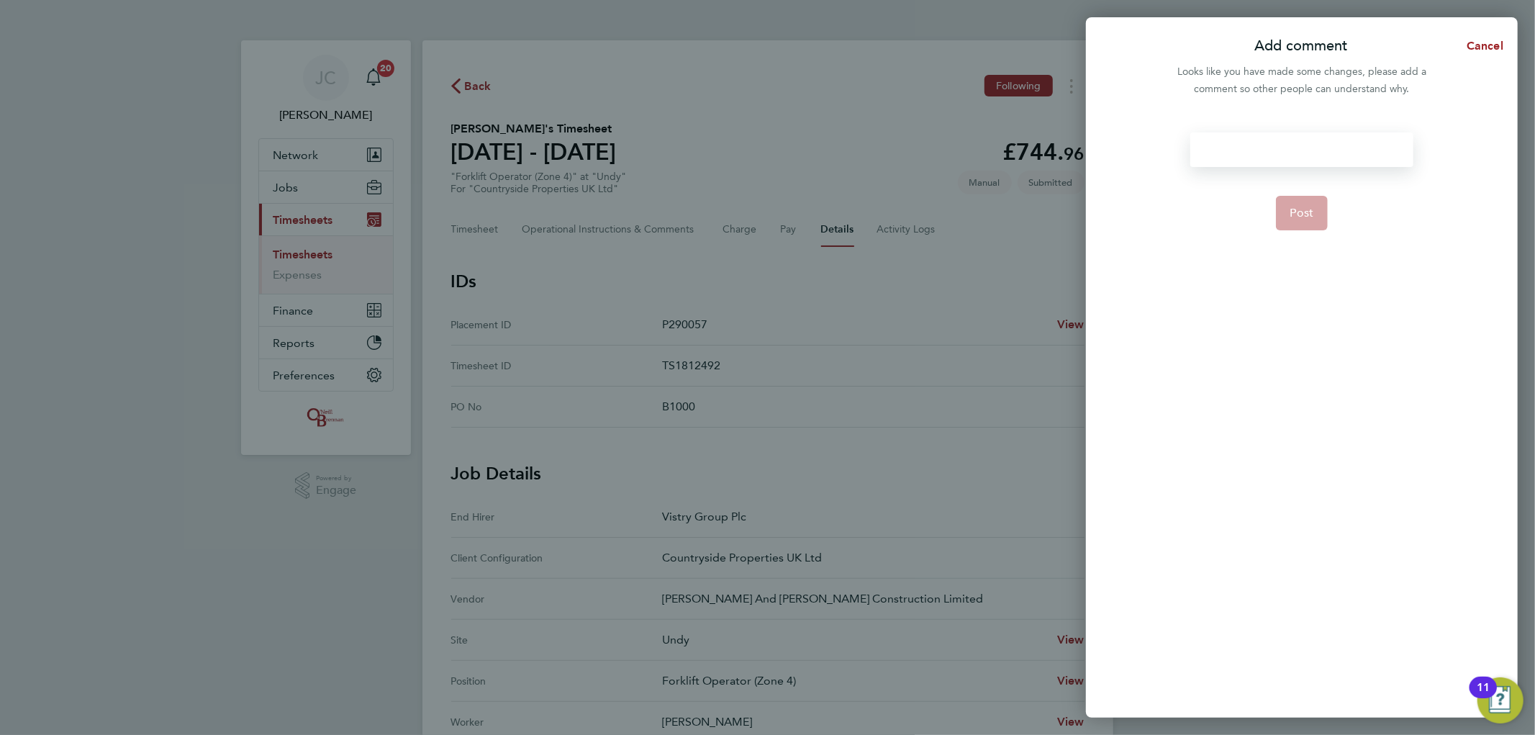
click at [1308, 149] on div at bounding box center [1301, 149] width 222 height 35
click at [1307, 150] on div at bounding box center [1301, 149] width 222 height 35
drag, startPoint x: 1324, startPoint y: 204, endPoint x: 1333, endPoint y: 199, distance: 10.6
click at [1331, 197] on form ". Post" at bounding box center [1301, 321] width 234 height 378
click at [1293, 212] on span "Post" at bounding box center [1302, 213] width 24 height 14
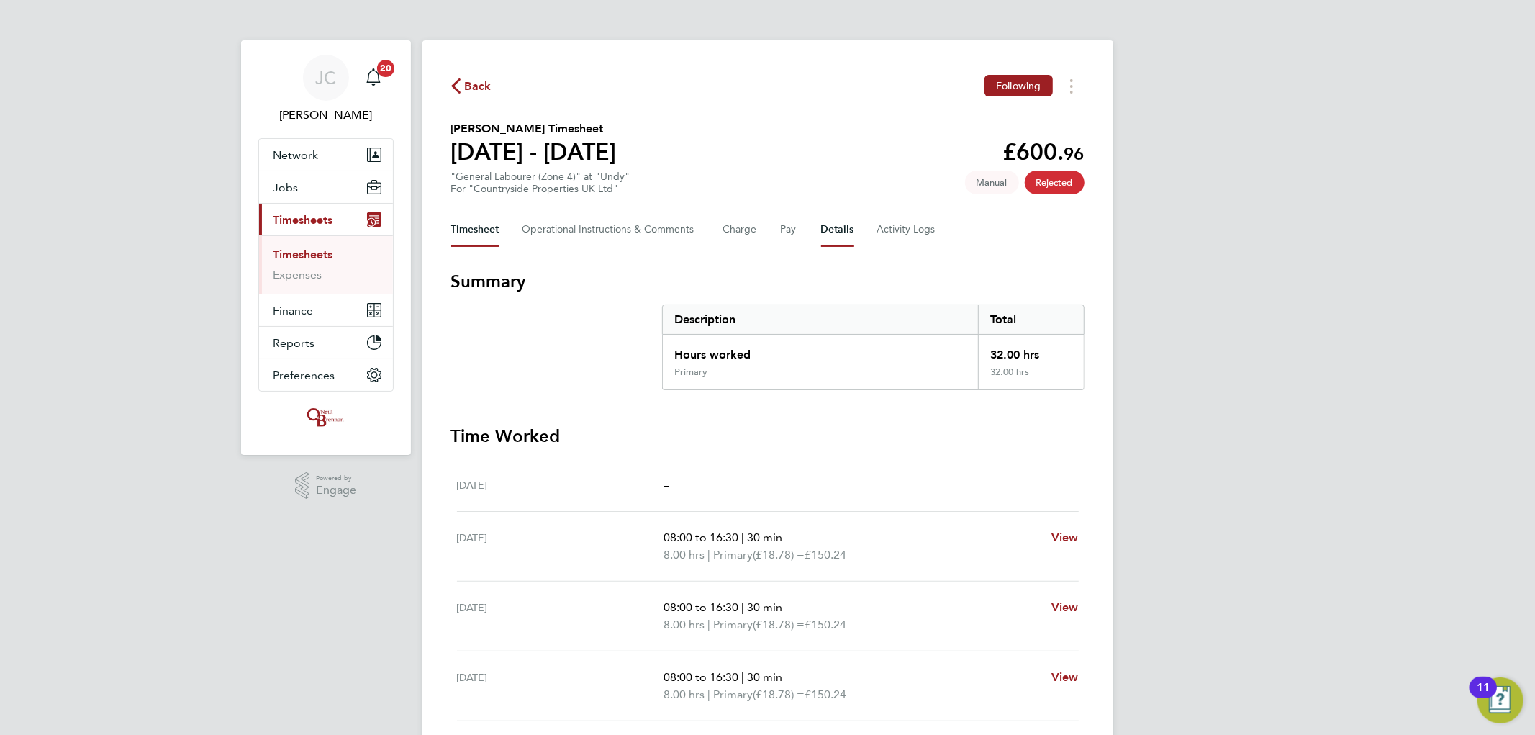
click at [828, 231] on button "Details" at bounding box center [837, 229] width 33 height 35
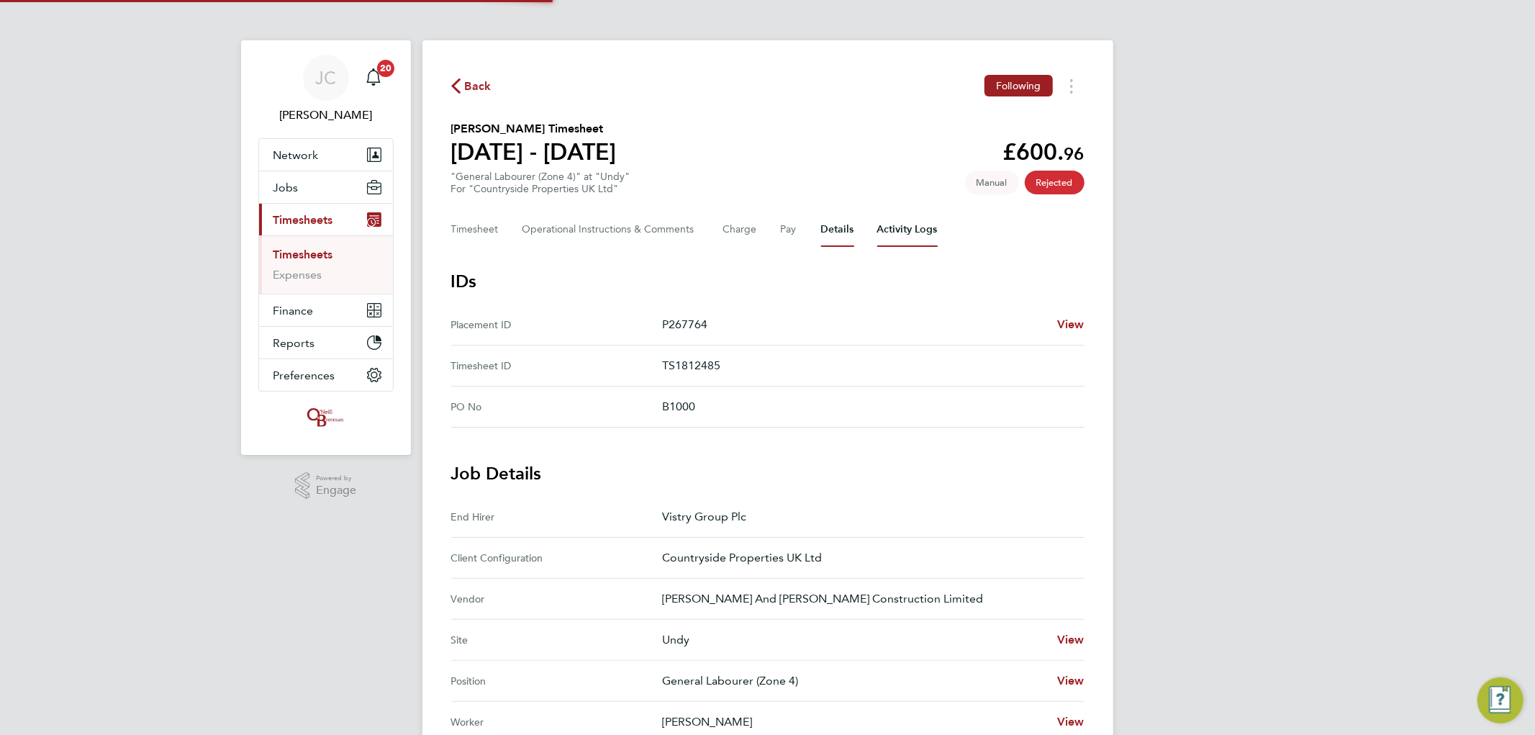
click at [917, 232] on Logs-tab "Activity Logs" at bounding box center [907, 229] width 60 height 35
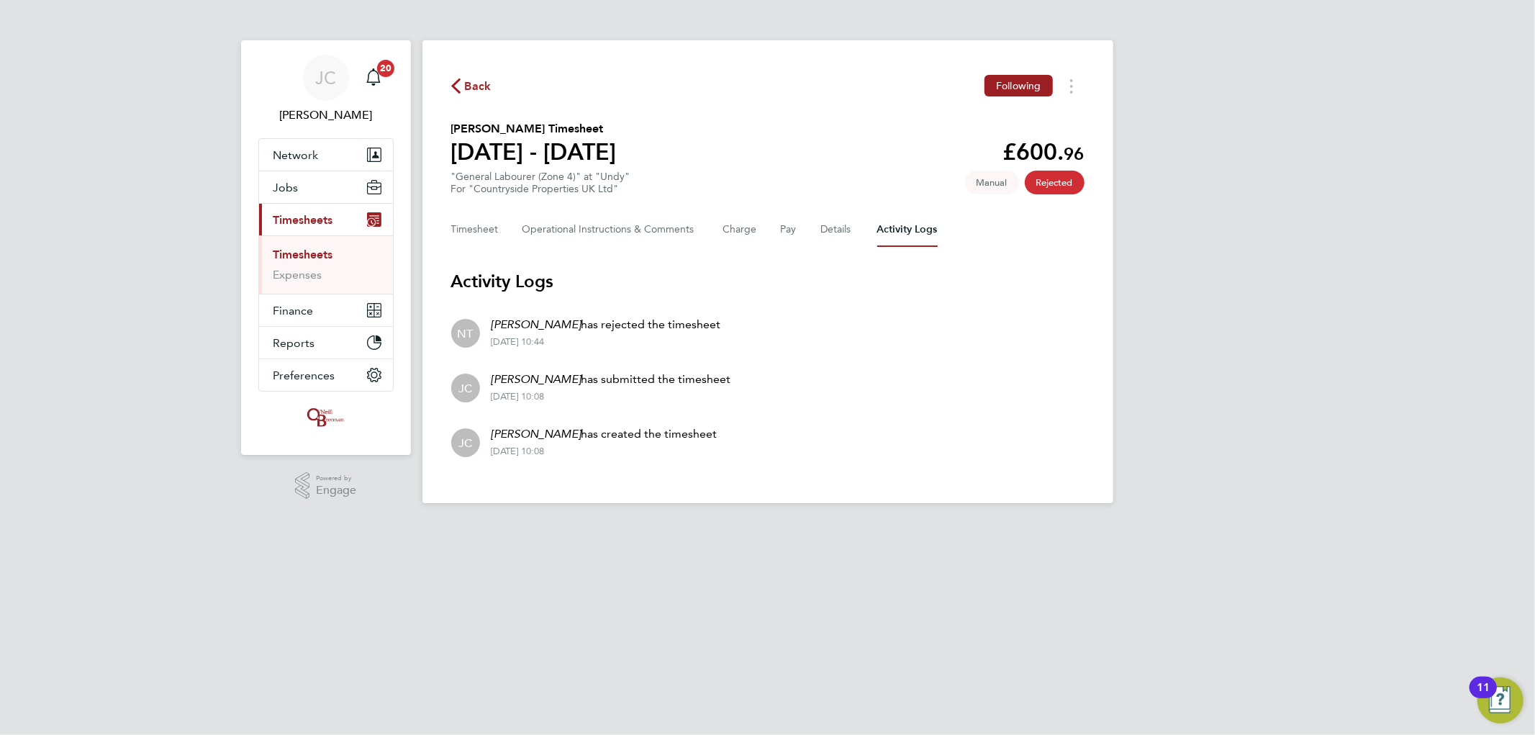
drag, startPoint x: 737, startPoint y: 346, endPoint x: 555, endPoint y: 332, distance: 181.8
click at [555, 332] on li "NT Nathan Turner has rejected the timesheet 01 Sep 2025 - 10:44" at bounding box center [767, 331] width 633 height 55
click at [712, 334] on li "NT Nathan Turner has rejected the timesheet 01 Sep 2025 - 10:44" at bounding box center [767, 331] width 633 height 55
click at [475, 91] on span "Back" at bounding box center [478, 86] width 27 height 17
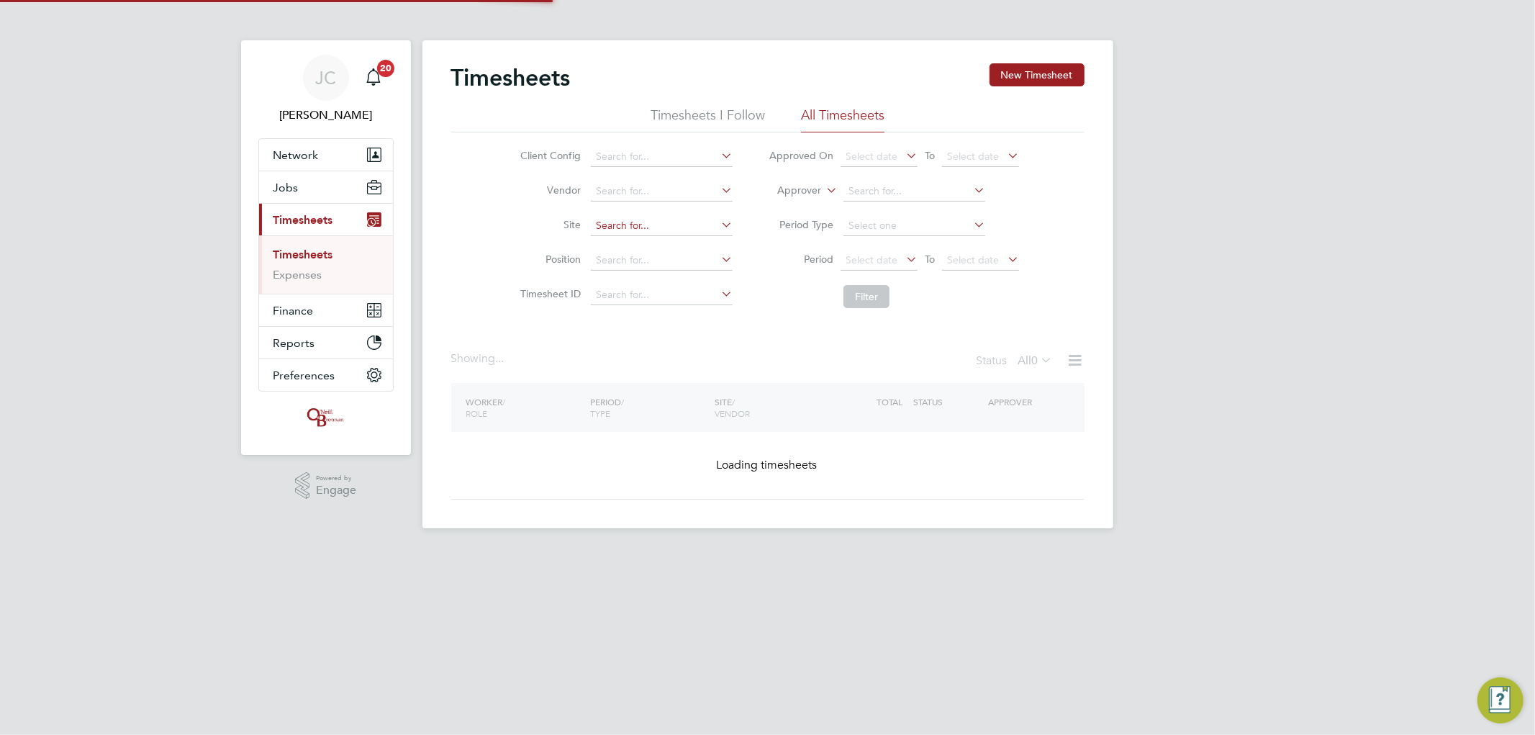
click at [604, 222] on input at bounding box center [662, 226] width 142 height 20
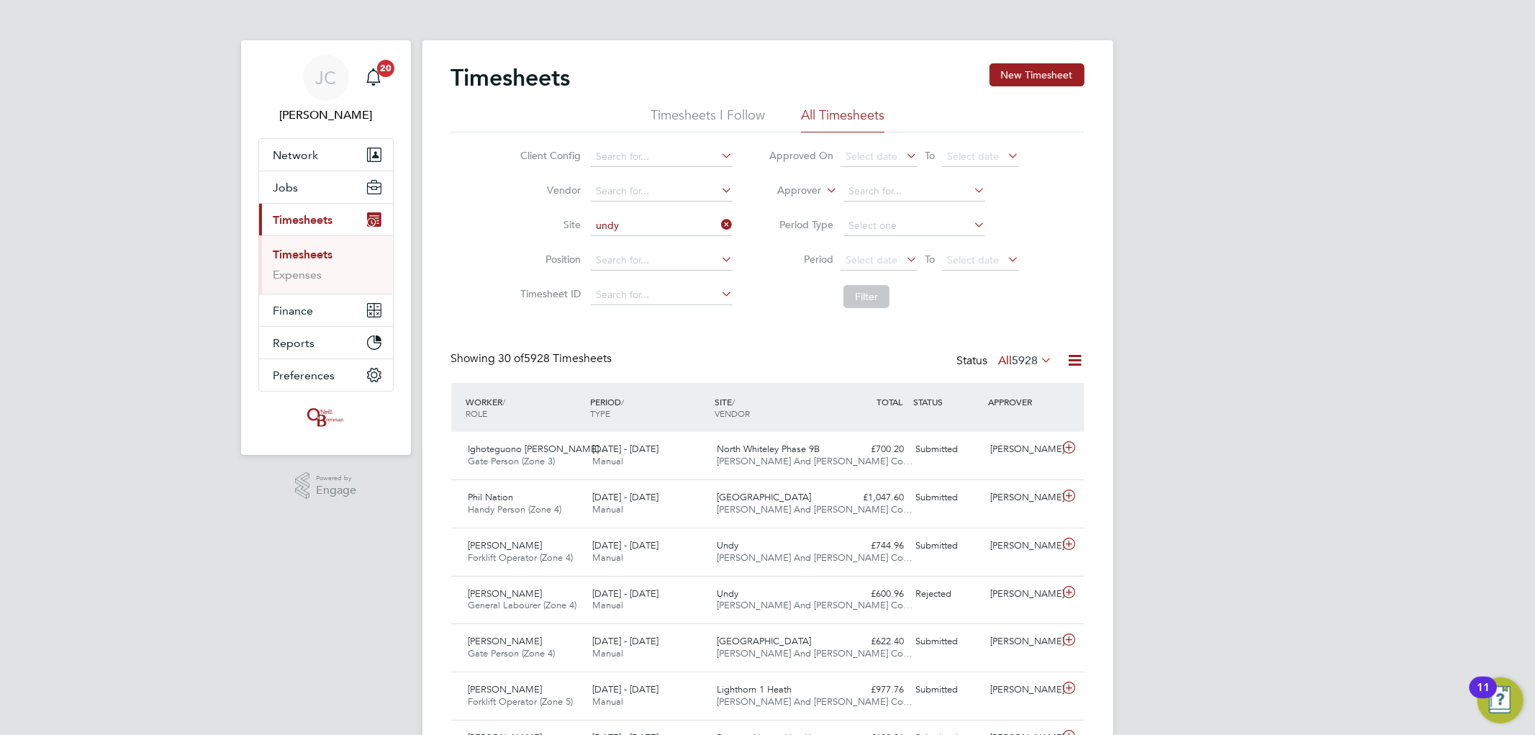
click at [620, 246] on li "Undy" at bounding box center [661, 245] width 143 height 19
type input "Undy"
click at [872, 299] on button "Filter" at bounding box center [866, 296] width 46 height 23
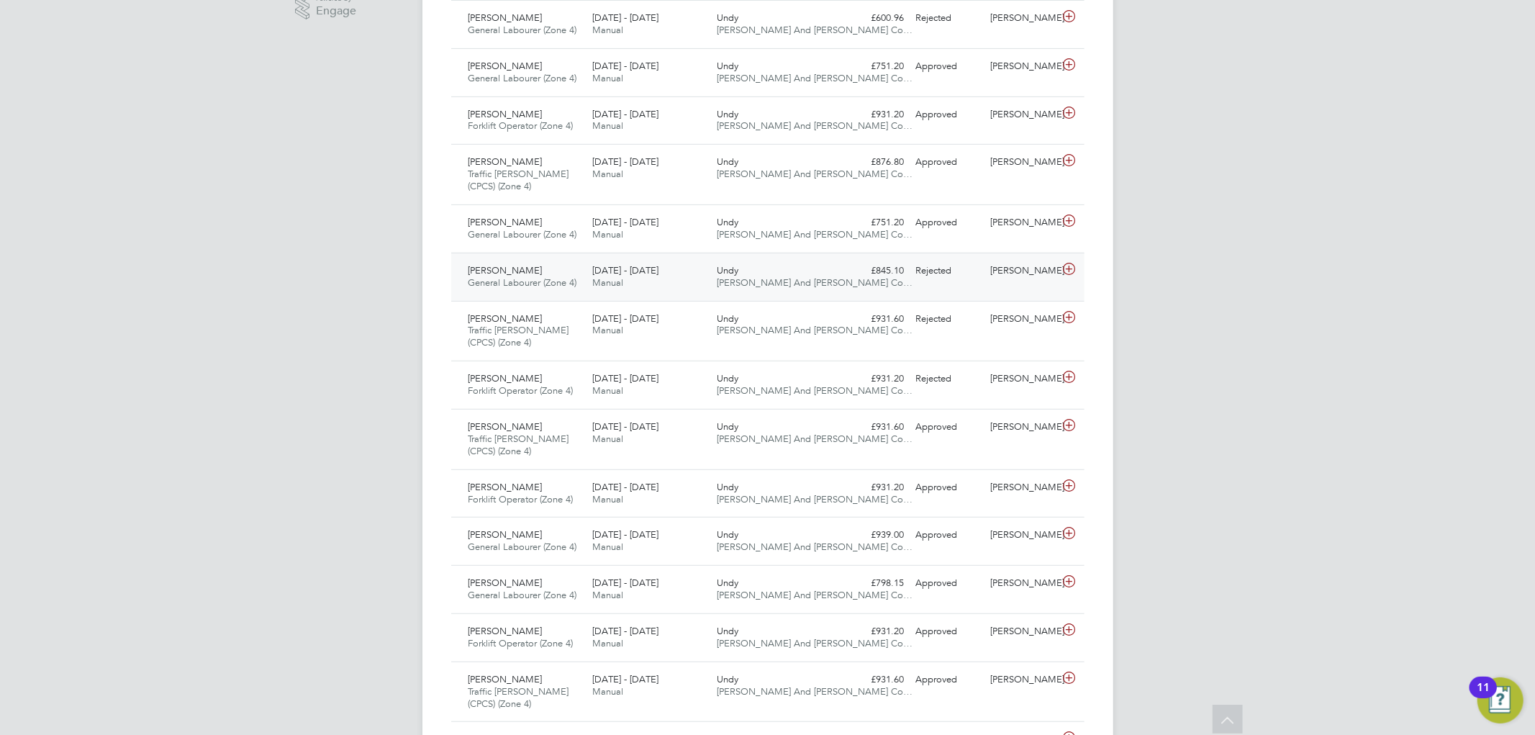
click at [1073, 274] on icon at bounding box center [1069, 269] width 18 height 12
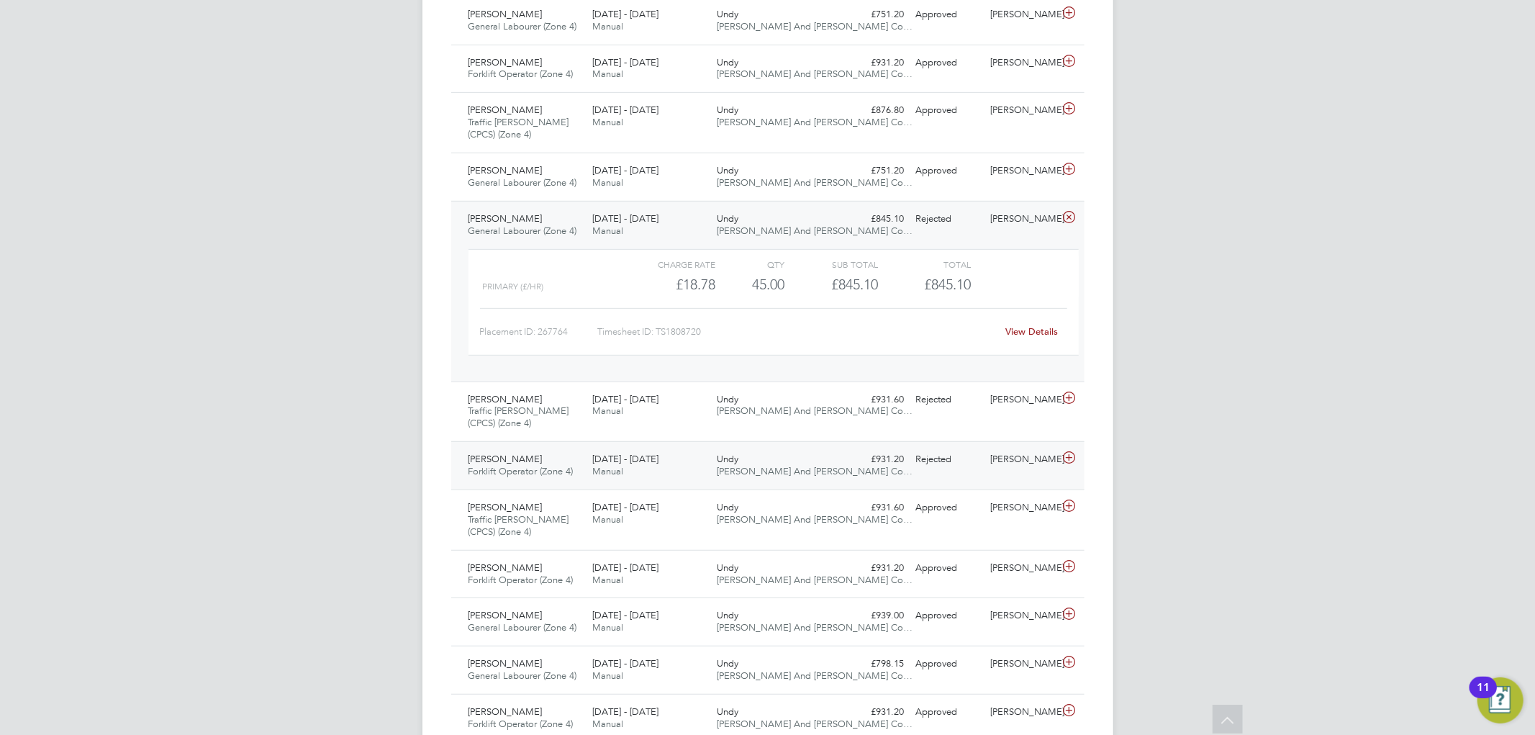
scroll to position [559, 0]
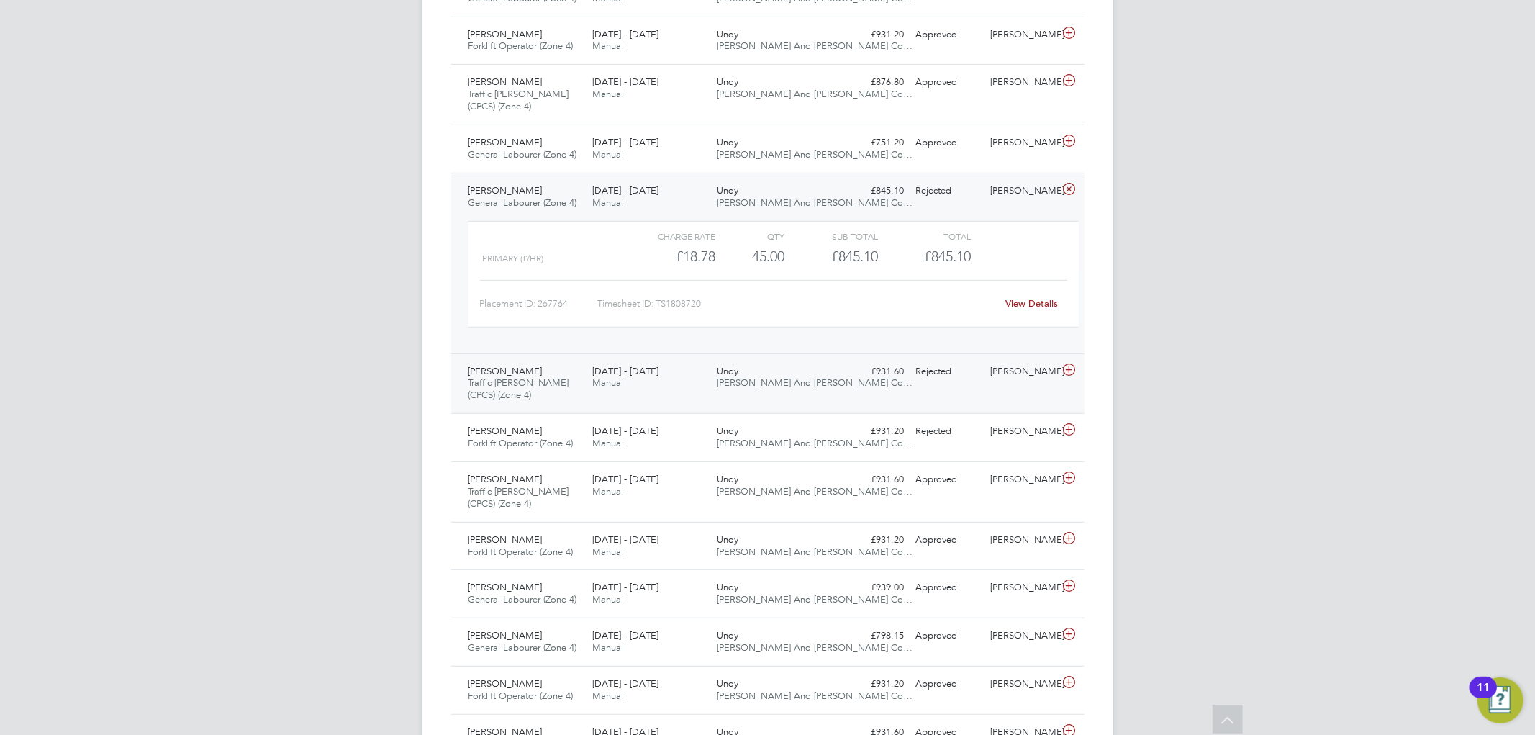
click at [1068, 374] on icon at bounding box center [1069, 370] width 18 height 12
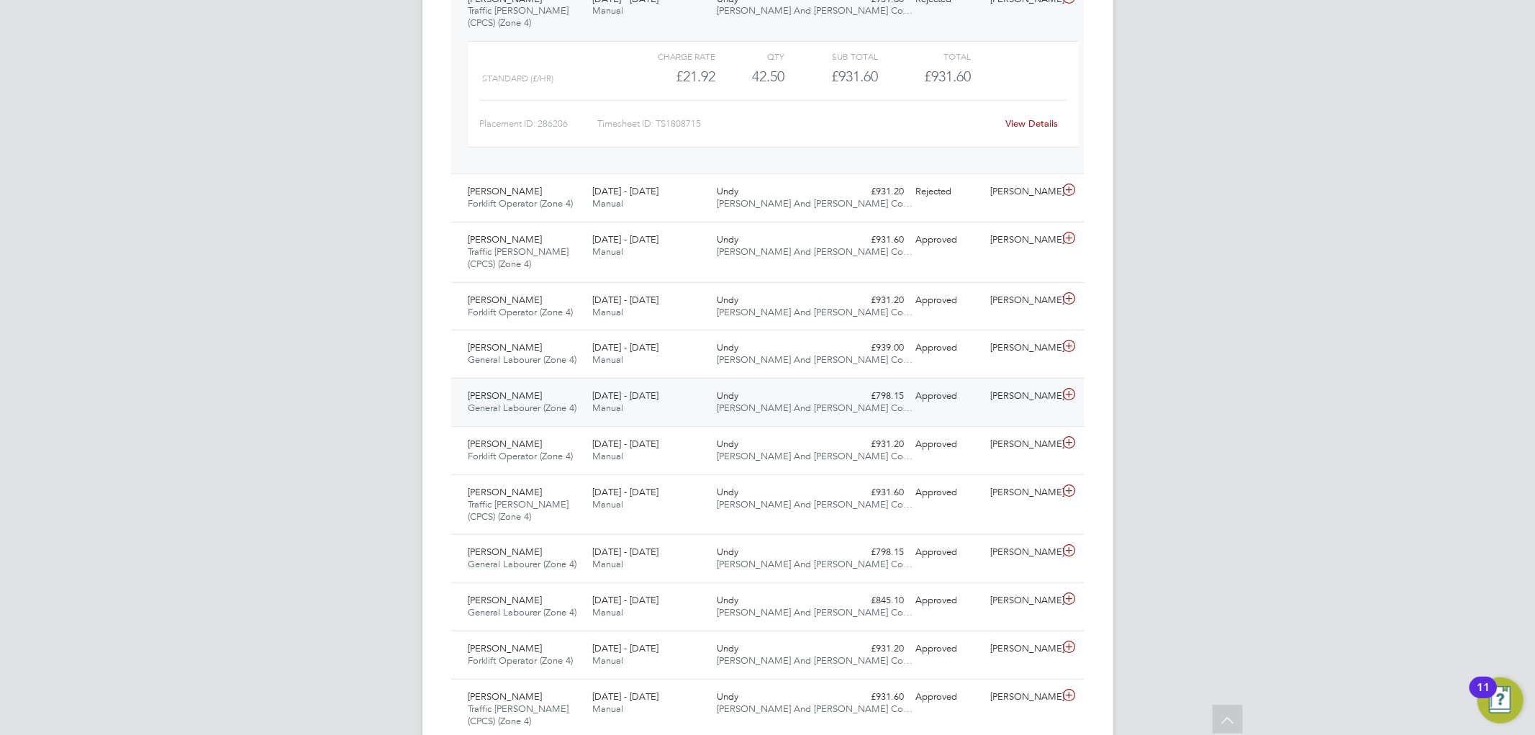
scroll to position [959, 0]
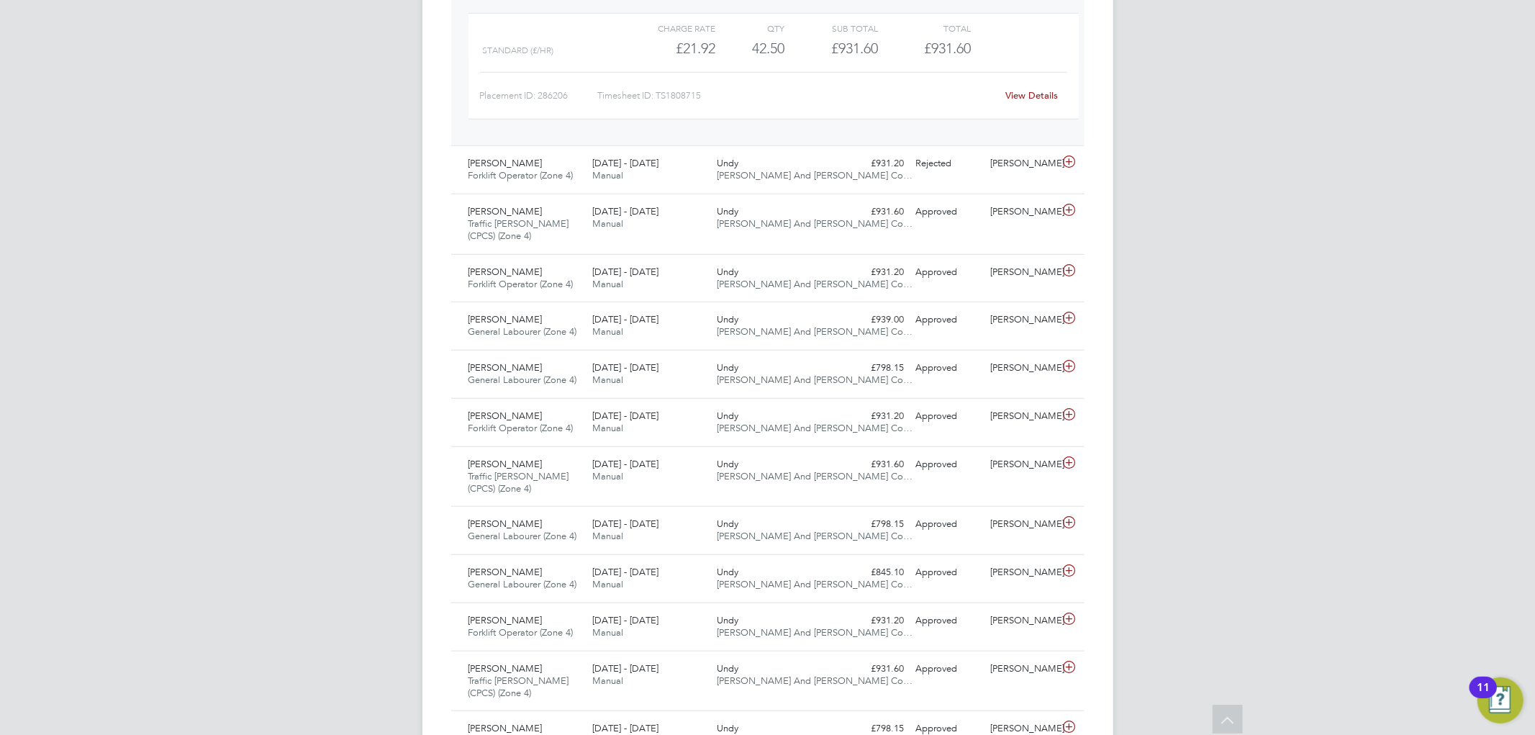
click at [1116, 327] on div "JC James Crawley Notifications 20 Applications: Network Team Members Businesses…" at bounding box center [767, 200] width 1535 height 2318
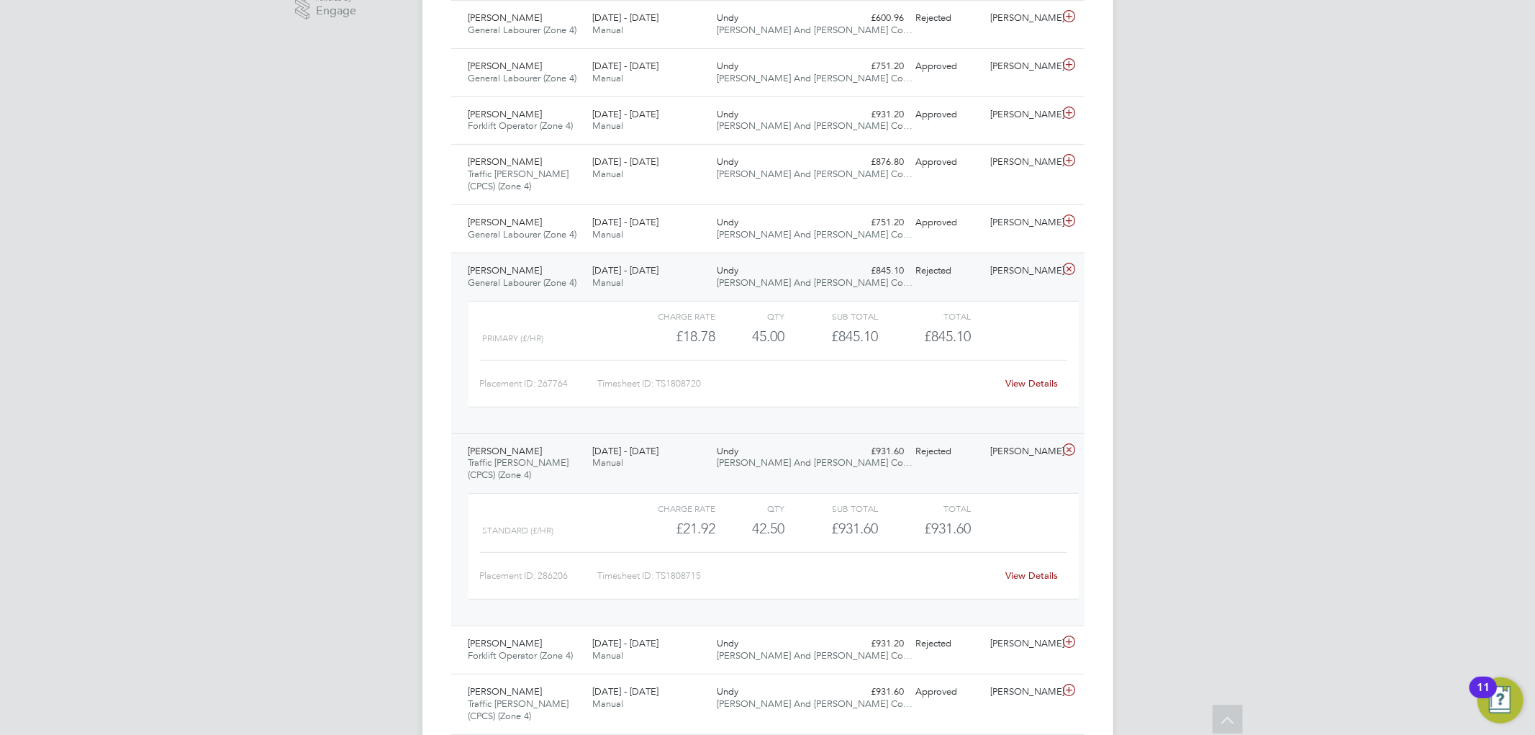
scroll to position [0, 0]
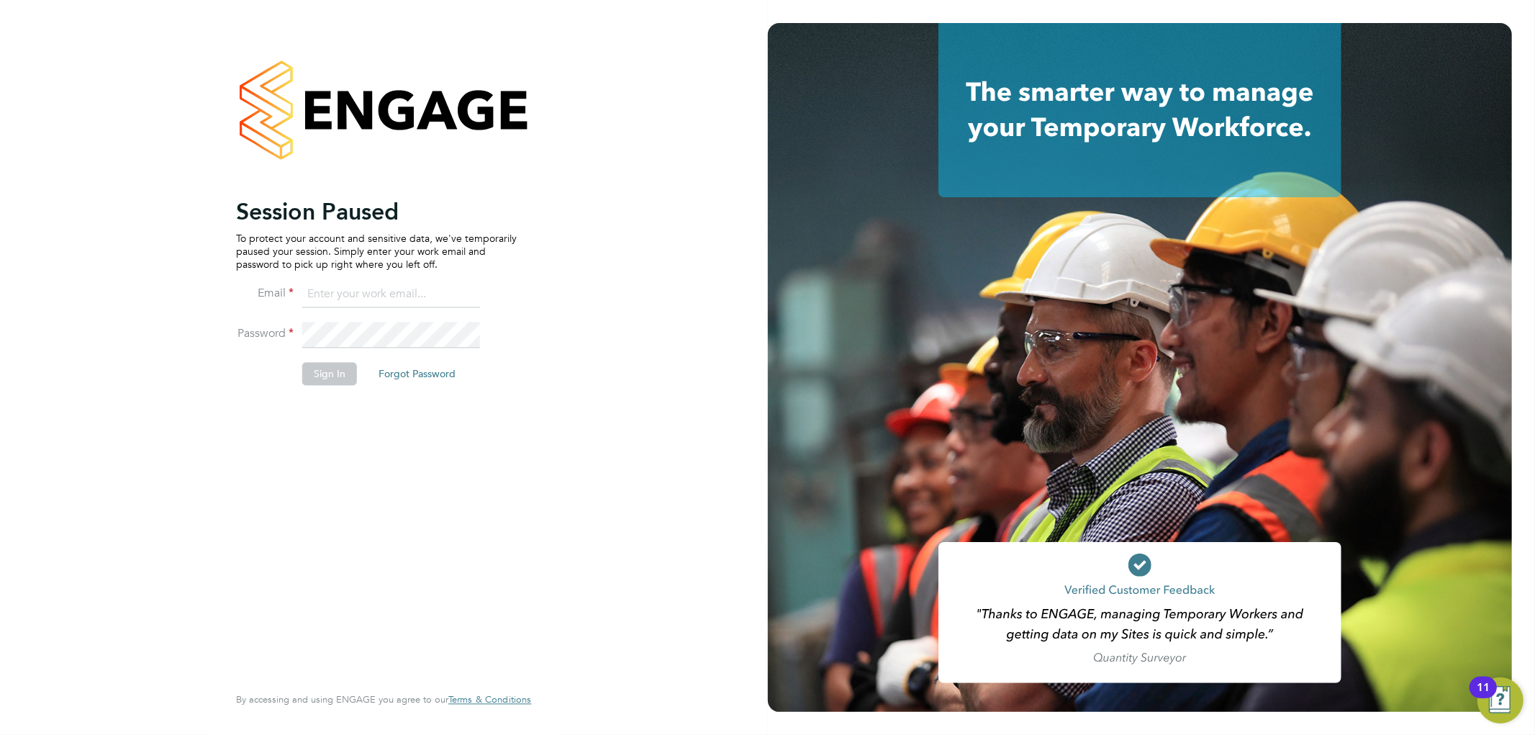
type input "[PERSON_NAME][EMAIL_ADDRESS][DOMAIN_NAME]"
click at [330, 378] on button "Sign In" at bounding box center [329, 373] width 55 height 23
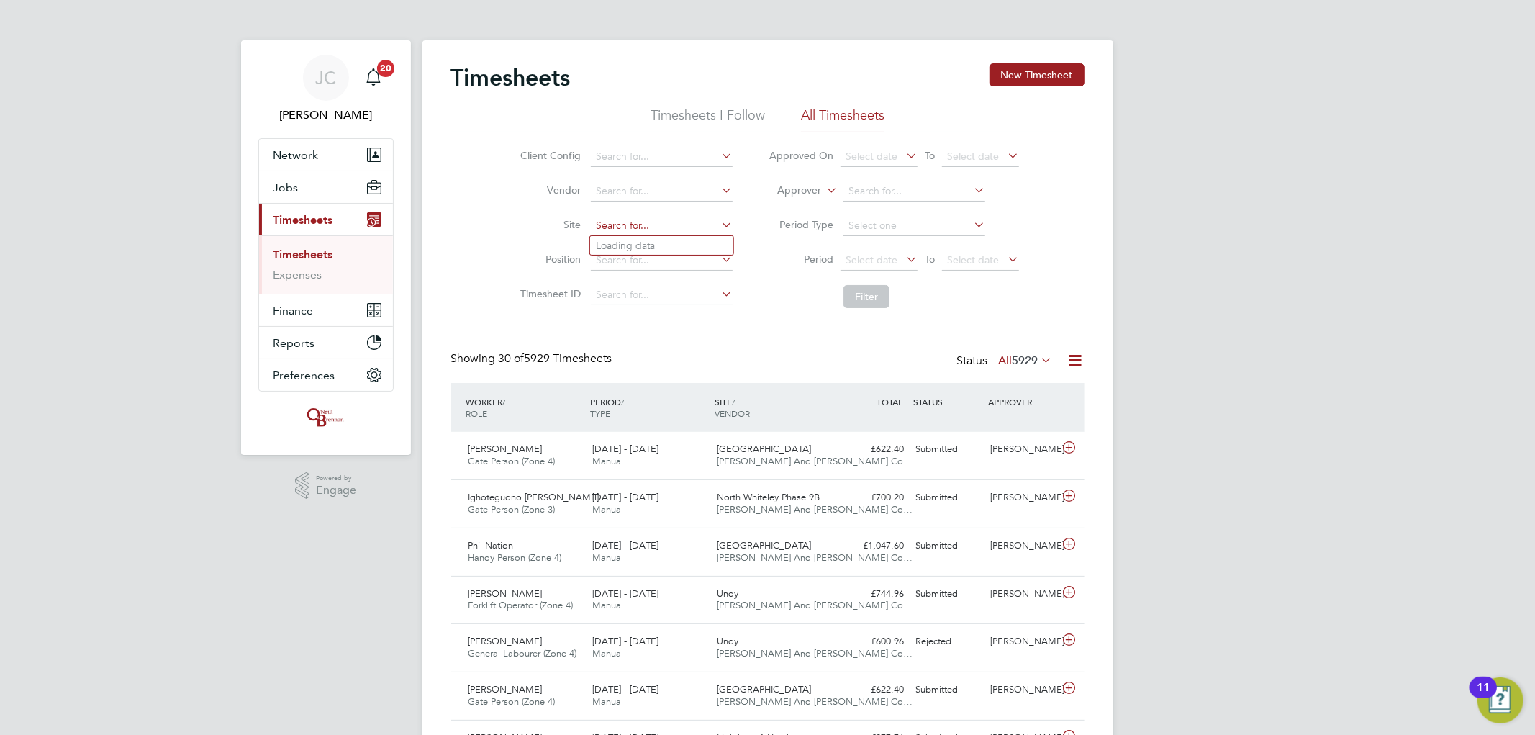
click at [635, 226] on input at bounding box center [662, 226] width 142 height 20
click at [607, 229] on input at bounding box center [662, 226] width 142 height 20
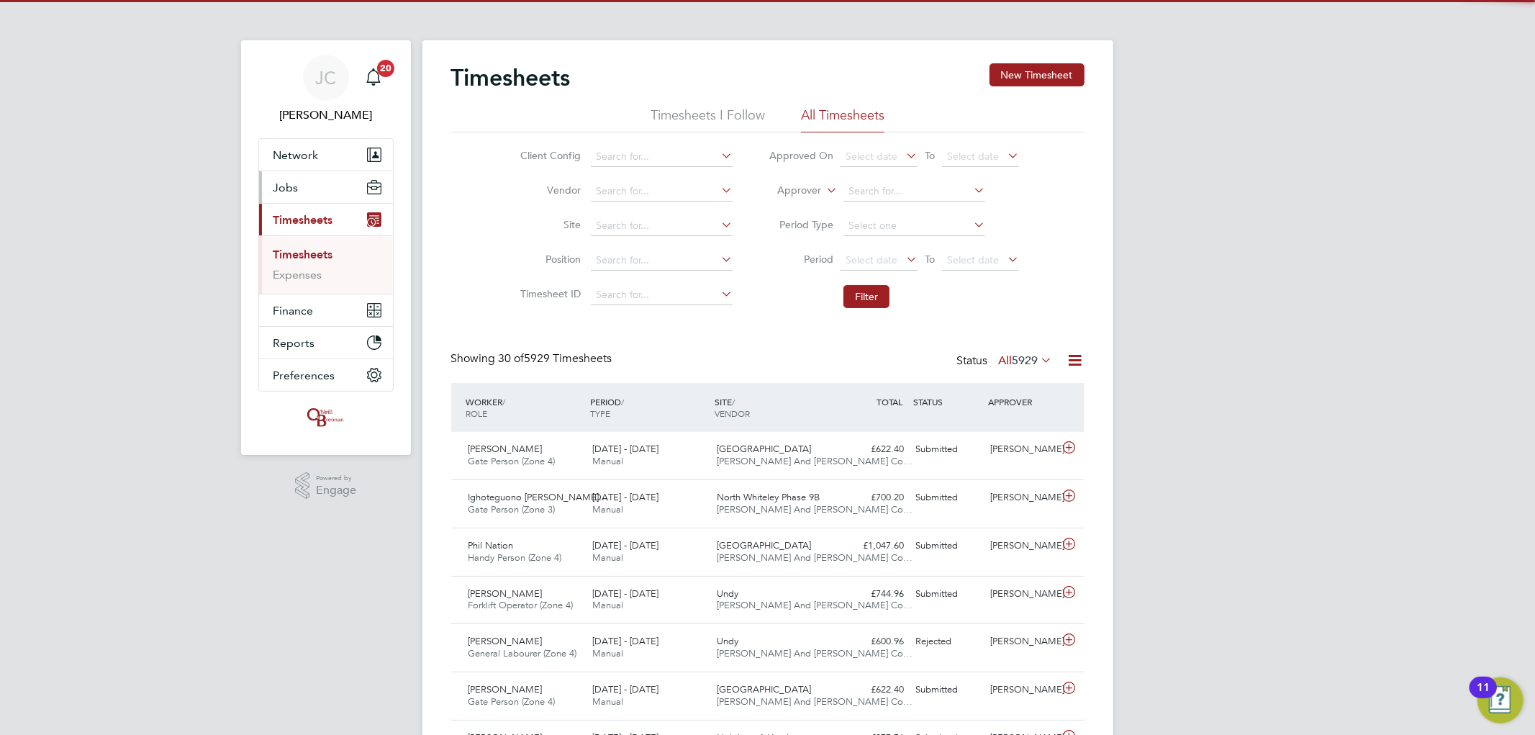
click at [307, 194] on button "Jobs" at bounding box center [326, 187] width 134 height 32
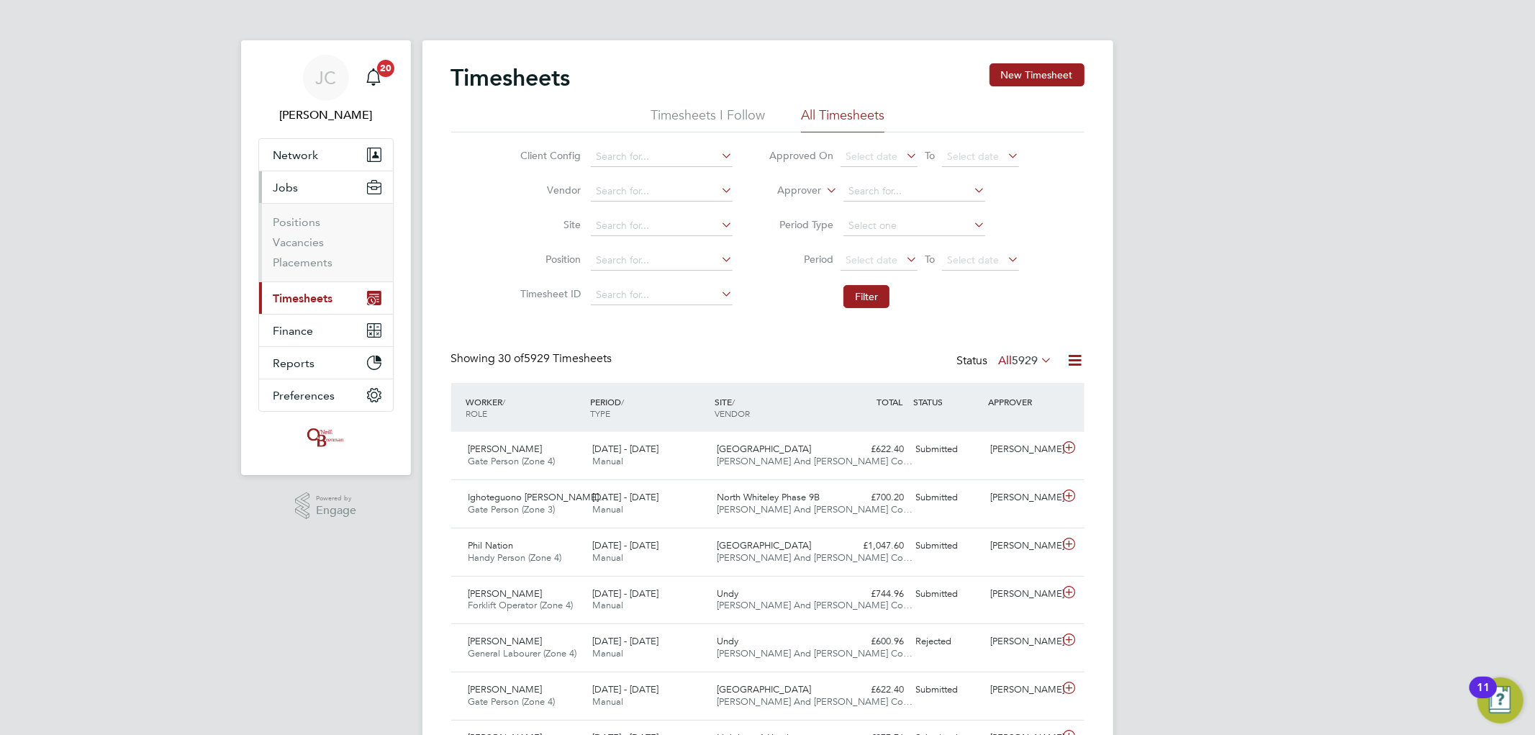
click at [309, 253] on li "Vacancies" at bounding box center [327, 245] width 108 height 20
click at [309, 252] on li "Vacancies" at bounding box center [327, 245] width 108 height 20
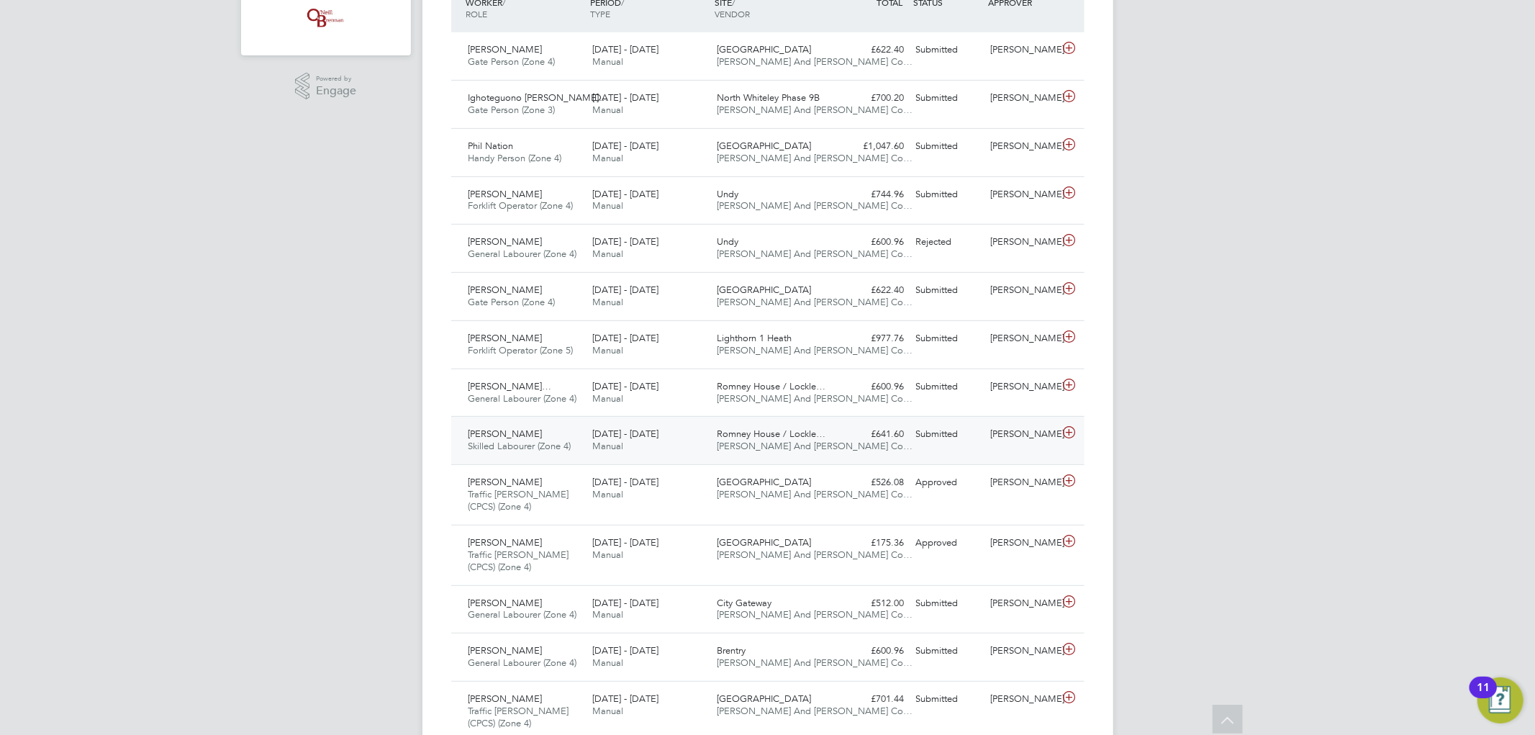
drag, startPoint x: 1148, startPoint y: 561, endPoint x: 1056, endPoint y: 427, distance: 162.5
click at [1056, 427] on div "[PERSON_NAME] Notifications 20 Applications: Network Team Members Businesses Si…" at bounding box center [767, 639] width 1535 height 2077
